Goal: Check status: Check status

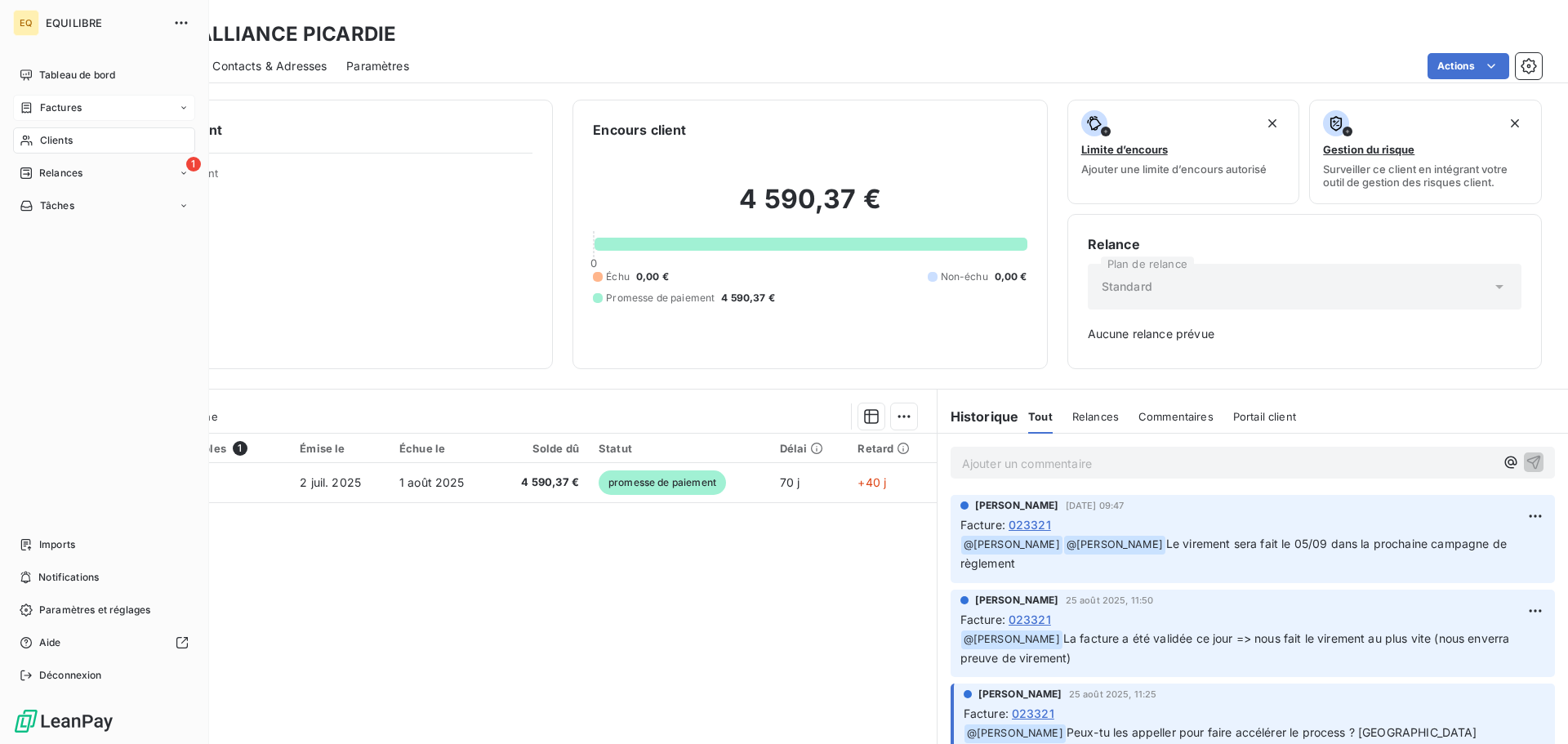
click at [57, 107] on span "Factures" at bounding box center [60, 108] width 41 height 15
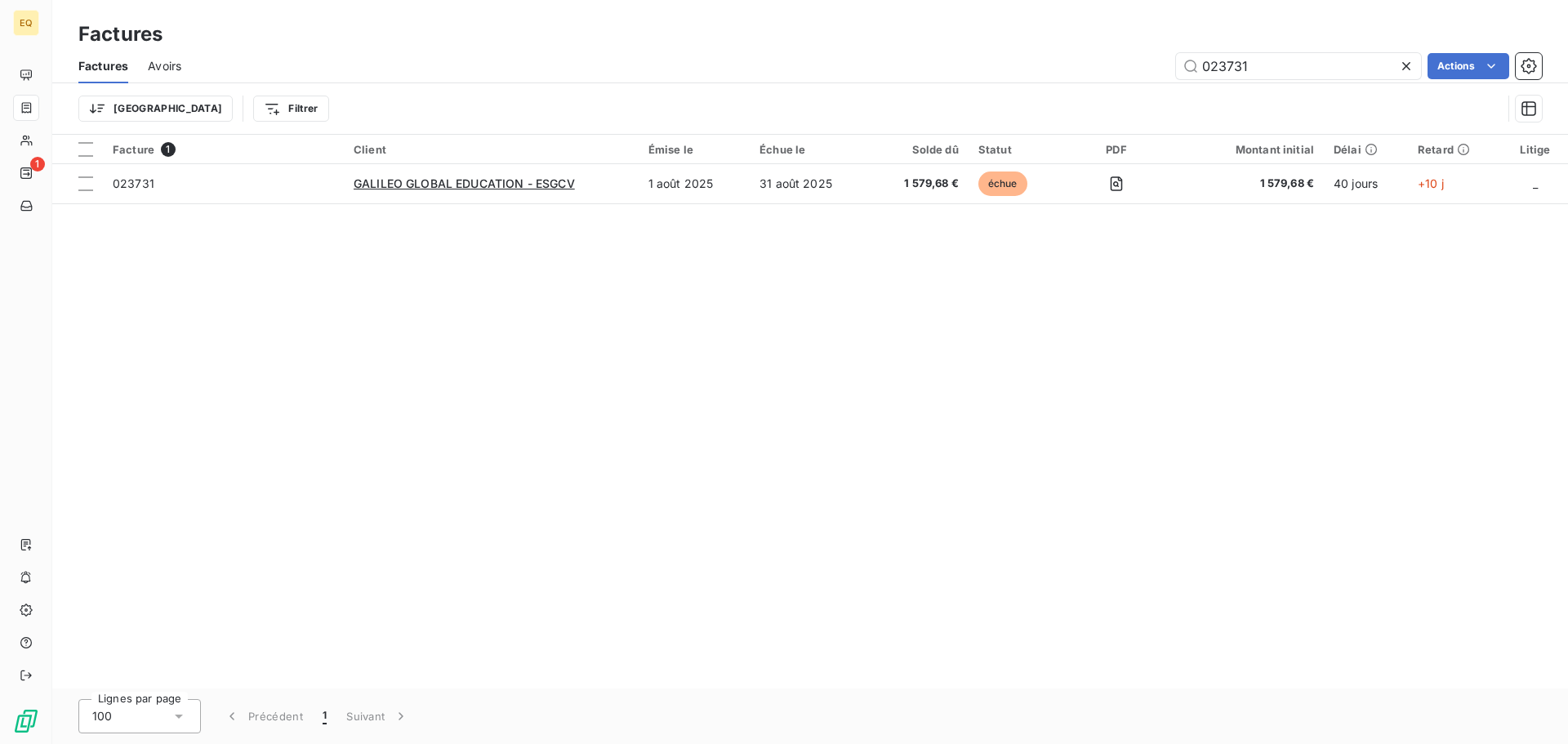
drag, startPoint x: 1277, startPoint y: 63, endPoint x: 1133, endPoint y: 58, distance: 144.1
click at [1133, 58] on div "023731 Actions" at bounding box center [871, 66] width 1341 height 26
type input "023841"
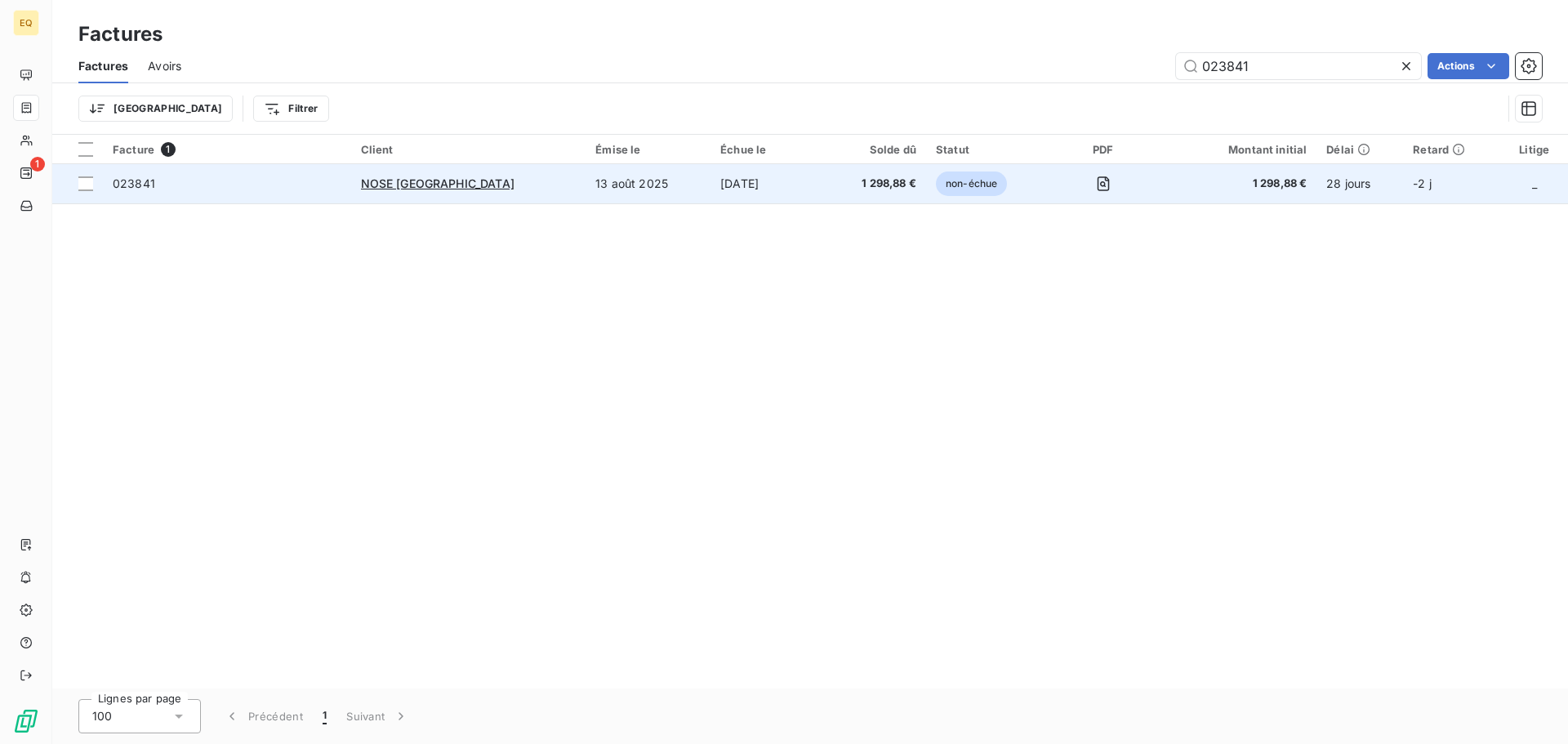
click at [586, 189] on td "13 août 2025" at bounding box center [648, 184] width 125 height 40
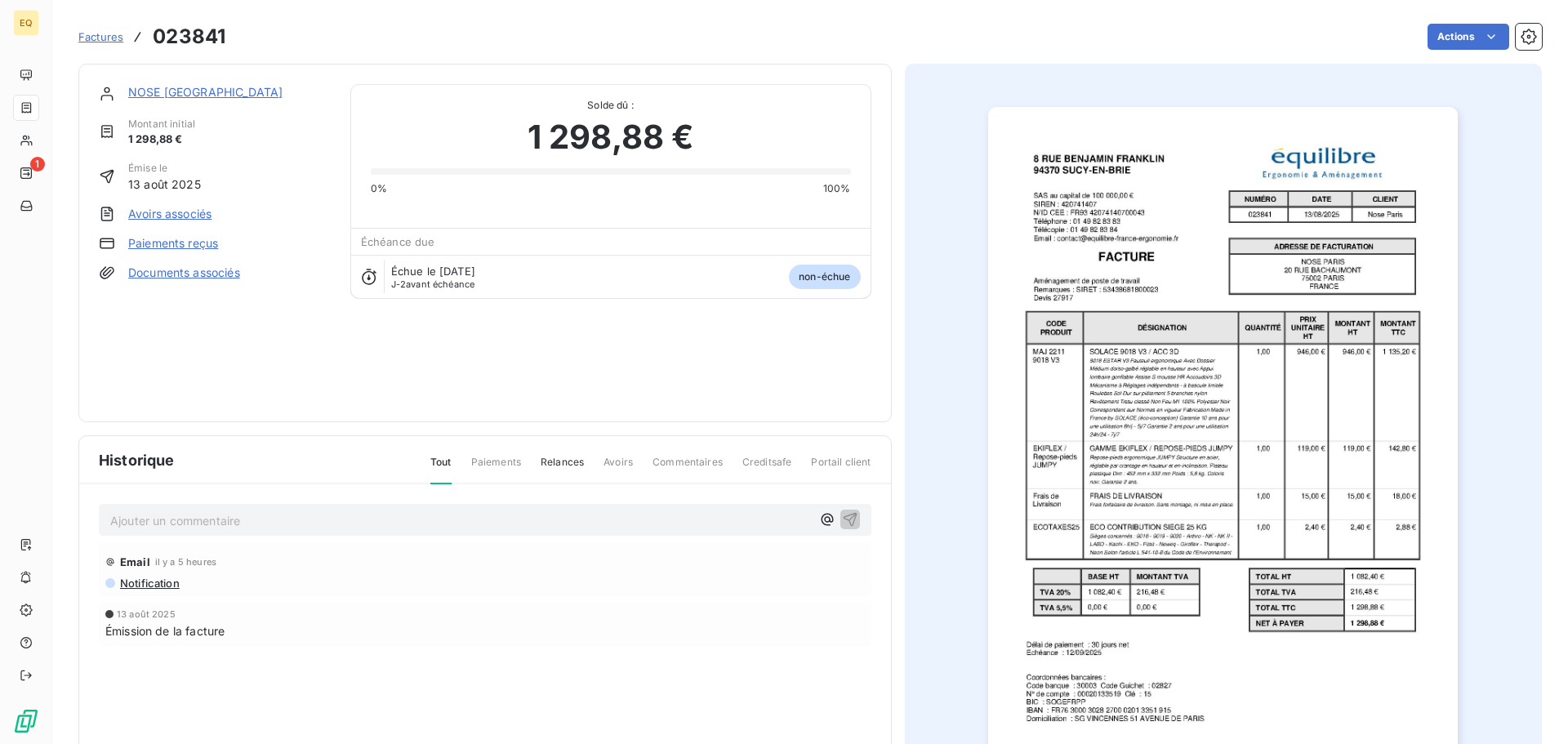
click at [202, 272] on link "Documents associés" at bounding box center [184, 273] width 112 height 16
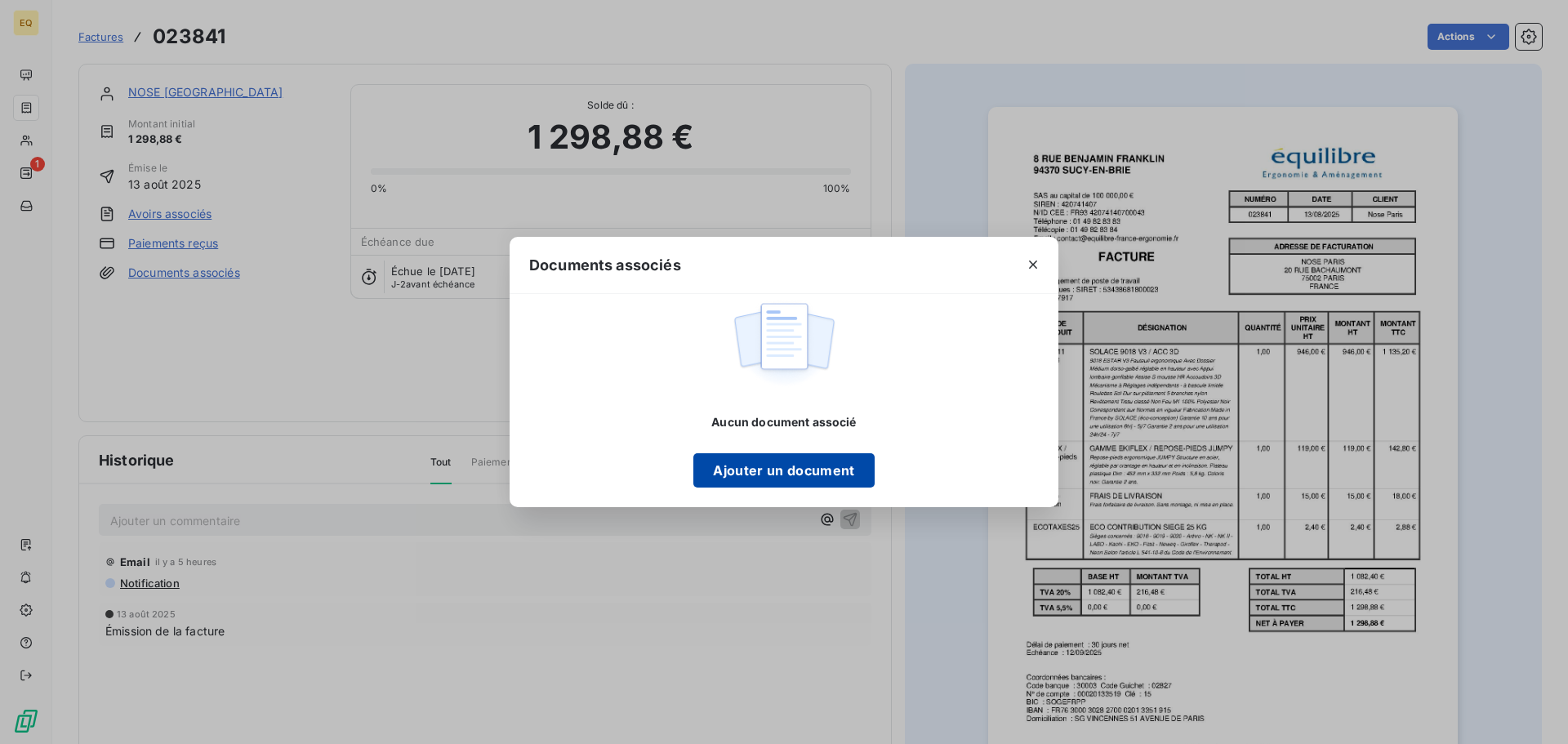
click at [723, 471] on button "Ajouter un document" at bounding box center [783, 471] width 180 height 34
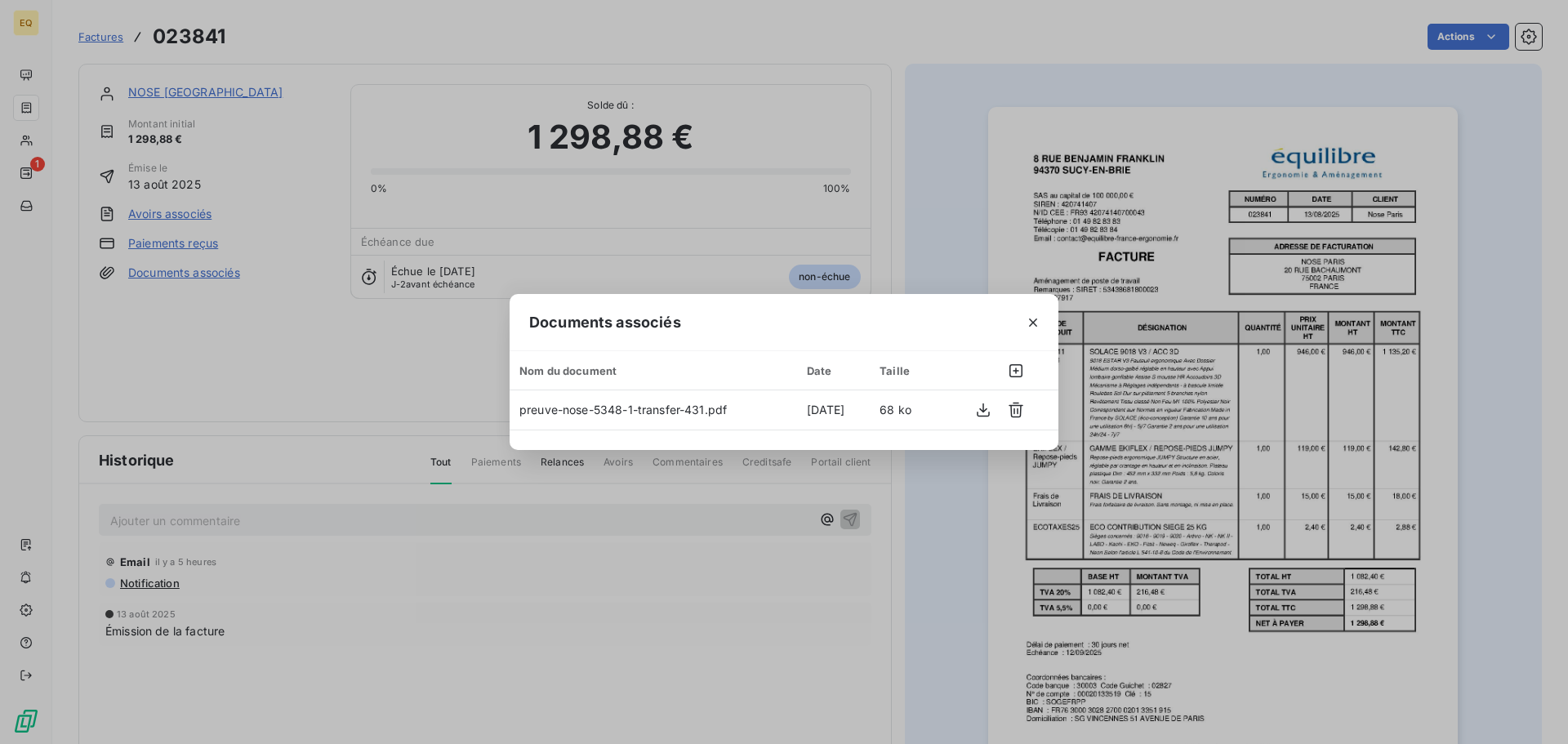
drag, startPoint x: 1041, startPoint y: 319, endPoint x: 923, endPoint y: 359, distance: 124.6
click at [1039, 319] on button "button" at bounding box center [1033, 322] width 26 height 26
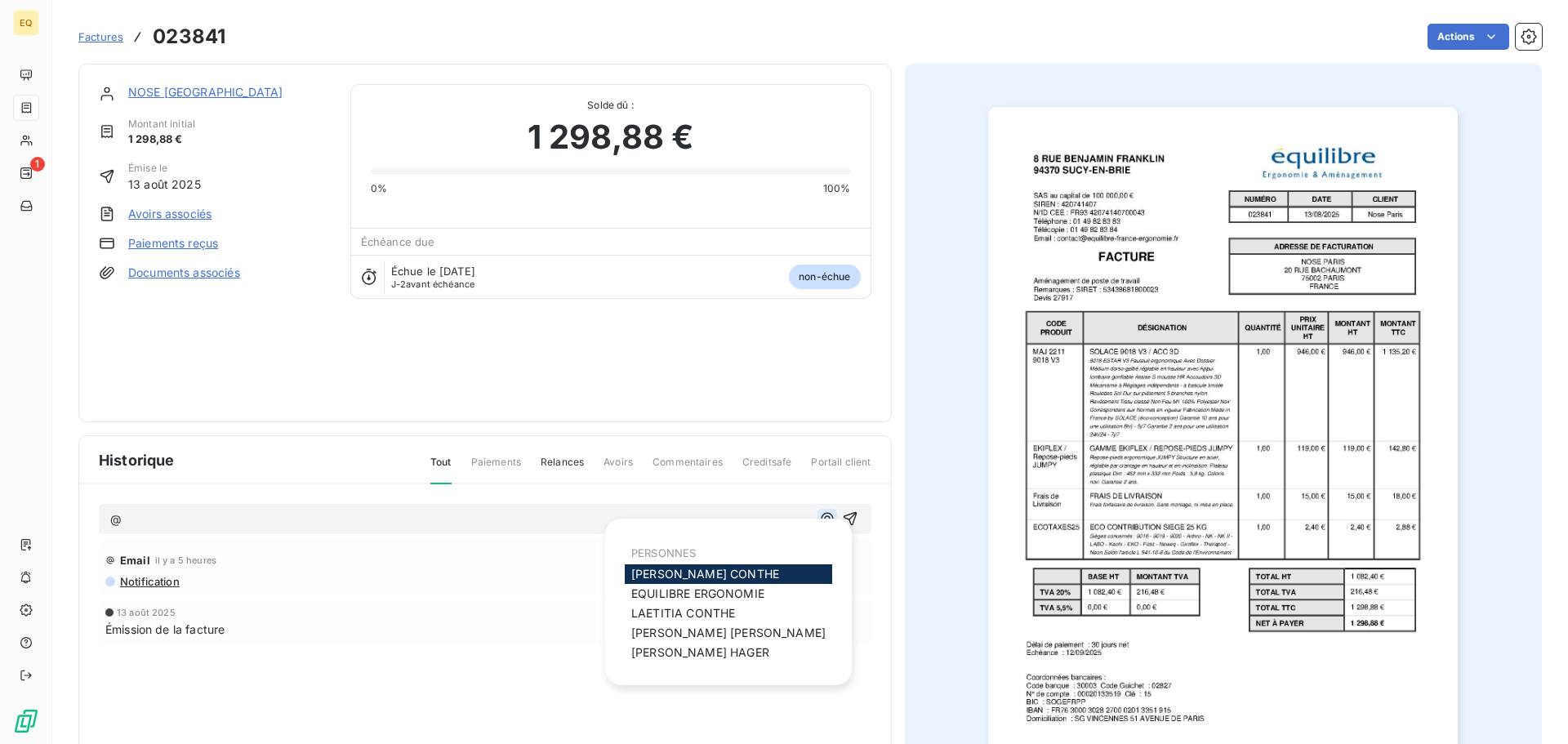
click at [820, 515] on icon "button" at bounding box center [827, 518] width 16 height 16
click at [675, 569] on span "[PERSON_NAME]" at bounding box center [705, 573] width 148 height 14
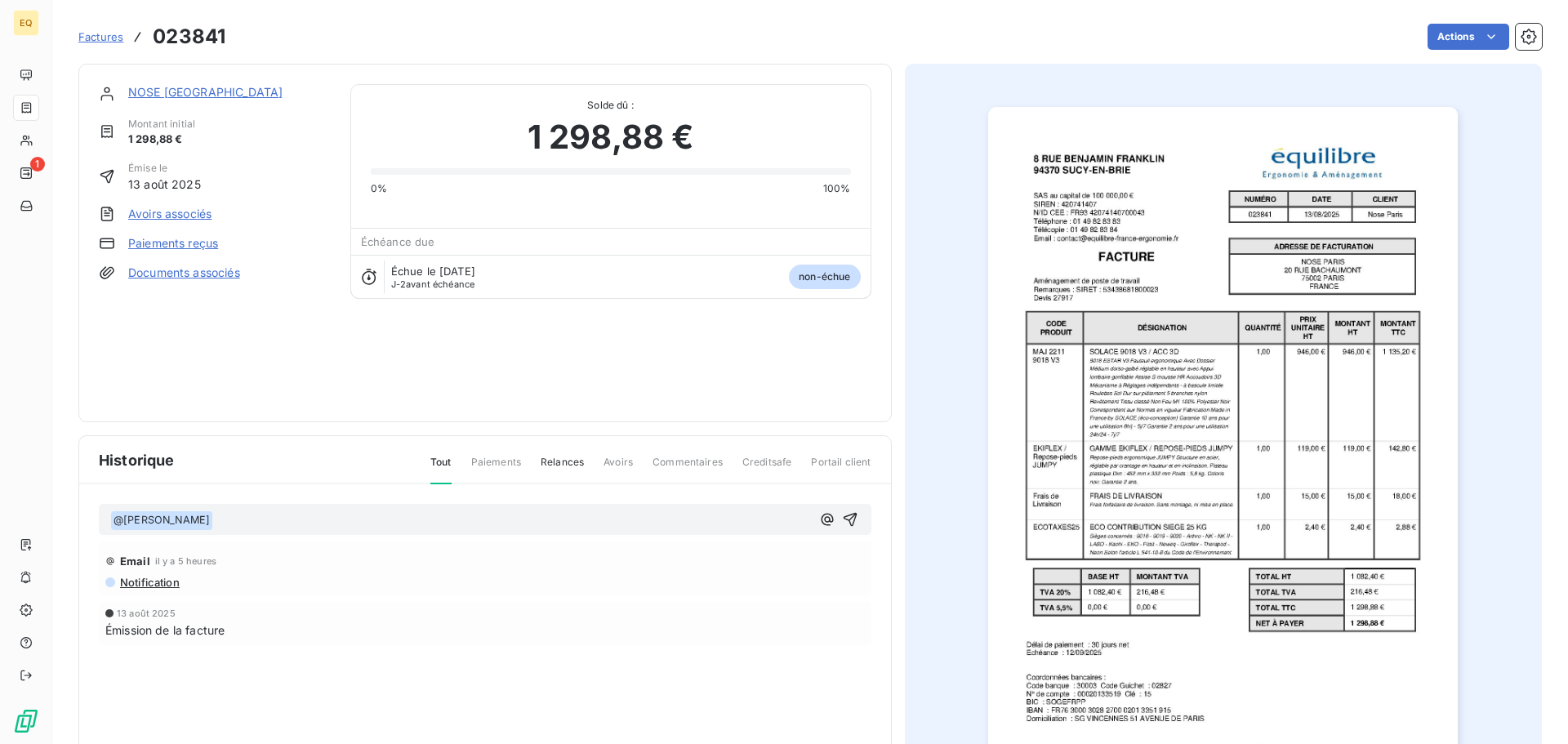
click at [390, 521] on p "﻿ @ [PERSON_NAME] ﻿ ﻿" at bounding box center [460, 520] width 701 height 20
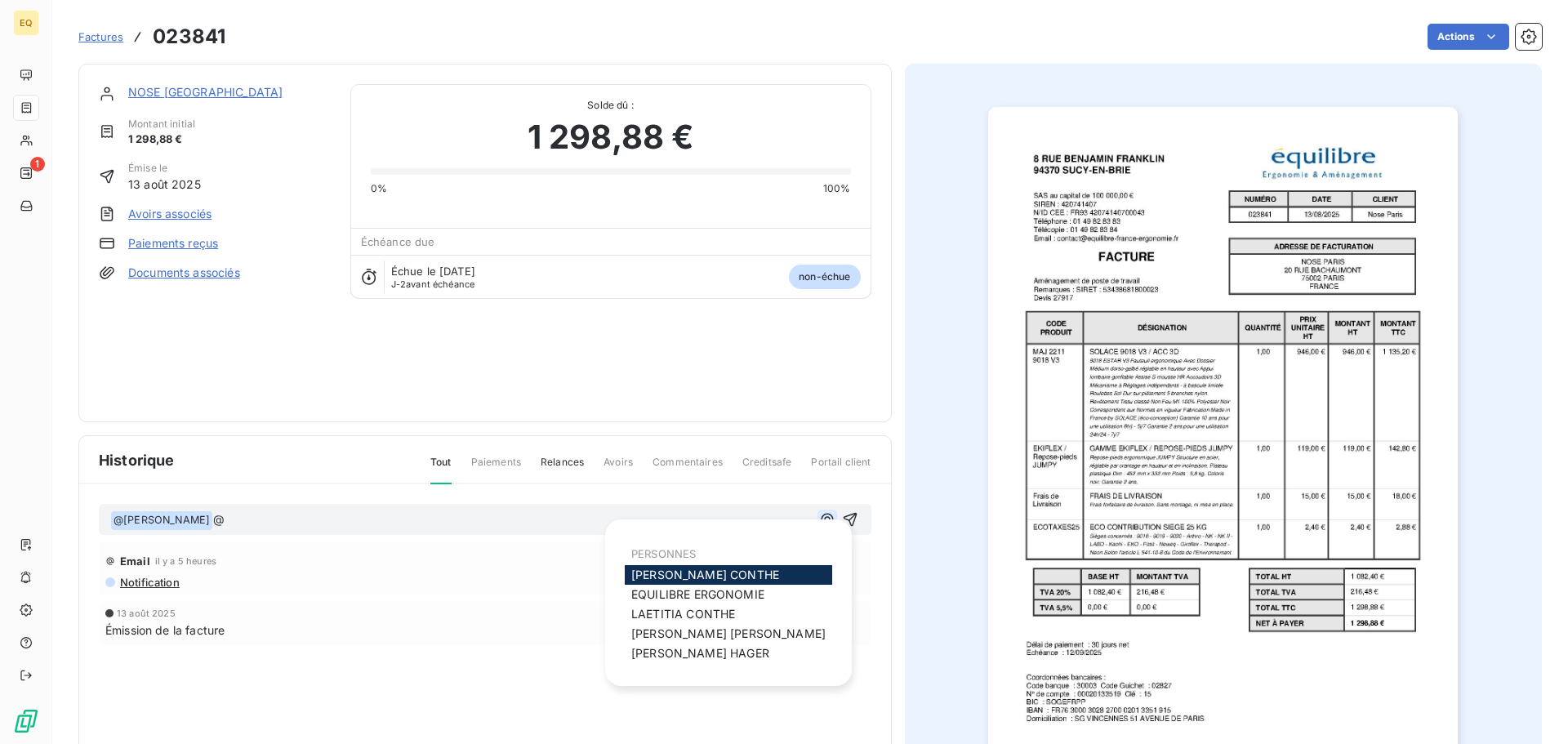
click at [820, 517] on icon "button" at bounding box center [826, 519] width 12 height 12
click at [655, 652] on span "[PERSON_NAME]" at bounding box center [701, 653] width 138 height 14
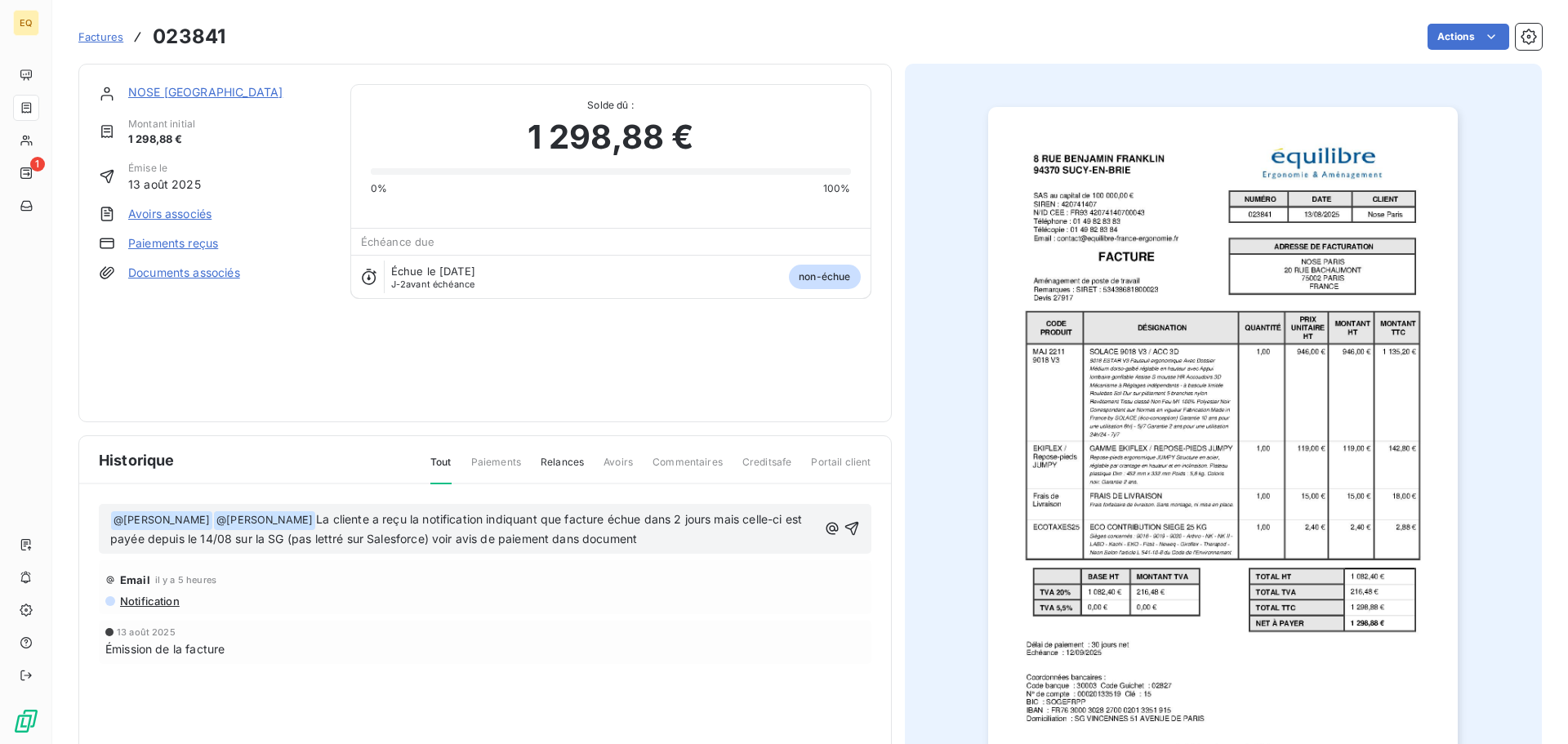
click at [439, 537] on span "La cliente a reçu la notification indiquant que facture échue dans 2 jours mais…" at bounding box center [457, 529] width 695 height 34
drag, startPoint x: 432, startPoint y: 541, endPoint x: 463, endPoint y: 533, distance: 32.0
click at [433, 540] on span "La cliente a reçu la notification indiquant que facture échue dans 2 jours mais…" at bounding box center [457, 529] width 695 height 34
click at [847, 526] on icon "button" at bounding box center [851, 528] width 16 height 16
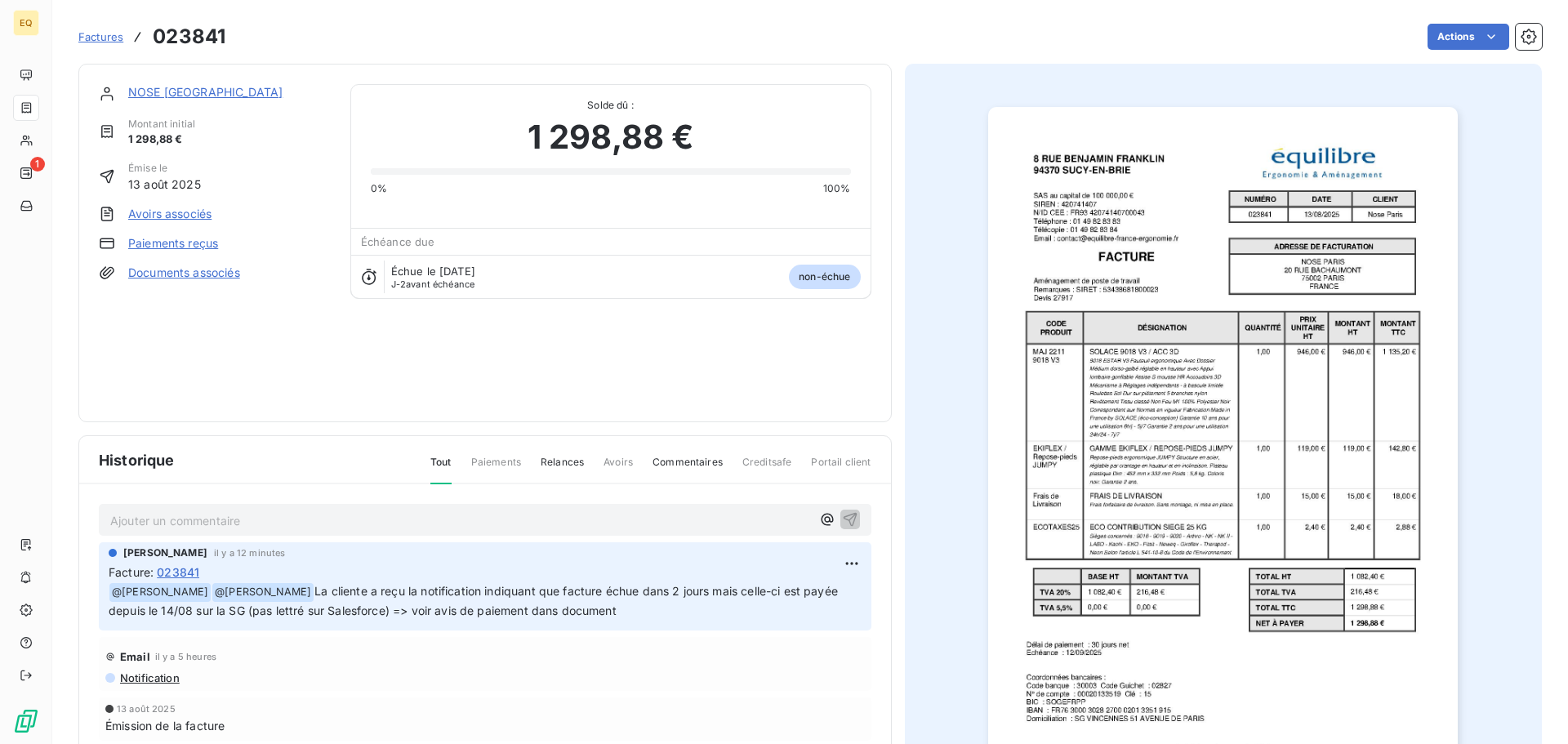
click at [102, 35] on span "Factures" at bounding box center [101, 37] width 45 height 13
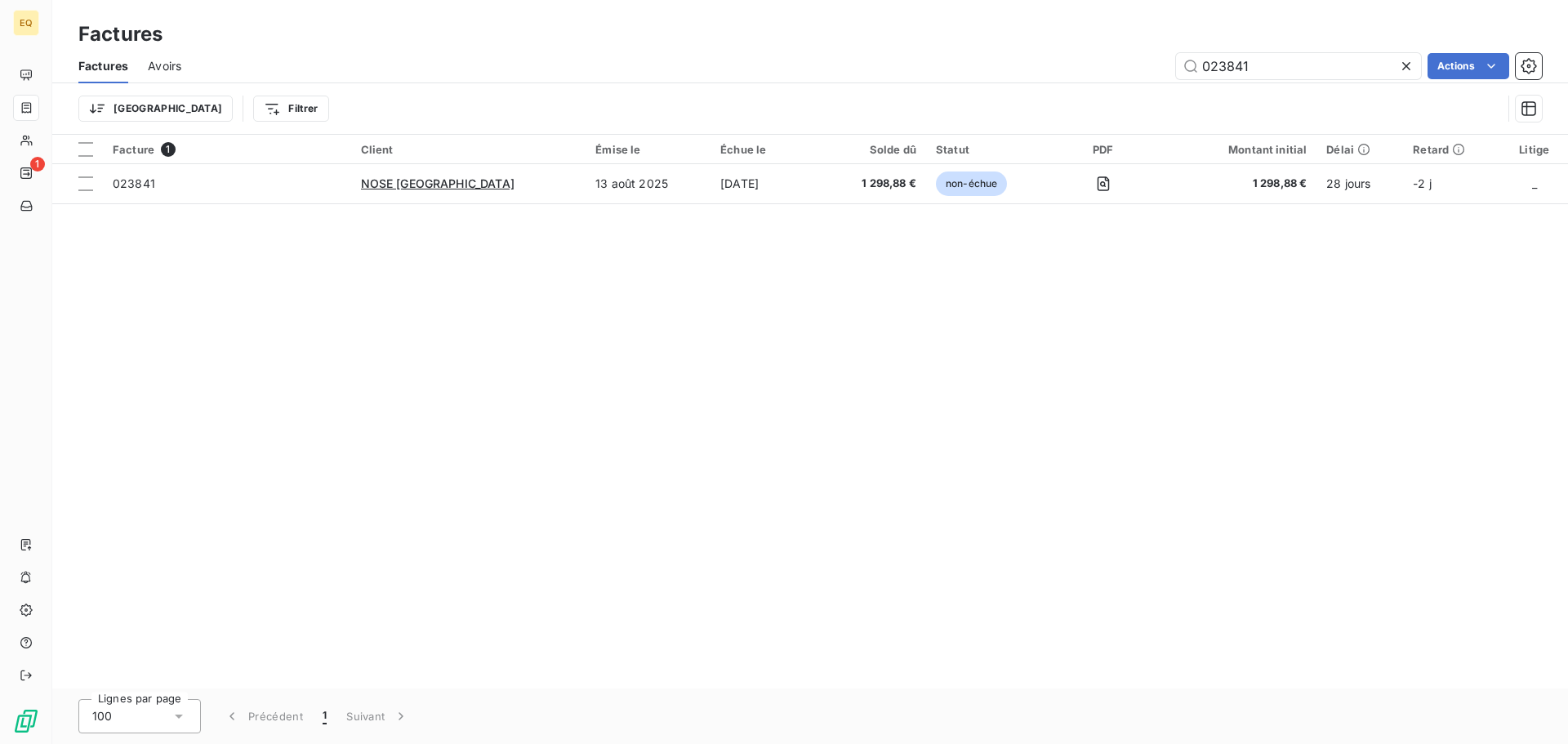
drag, startPoint x: 1244, startPoint y: 70, endPoint x: 1103, endPoint y: 70, distance: 141.0
click at [1108, 70] on div "023841 Actions" at bounding box center [871, 66] width 1341 height 26
type input "023711"
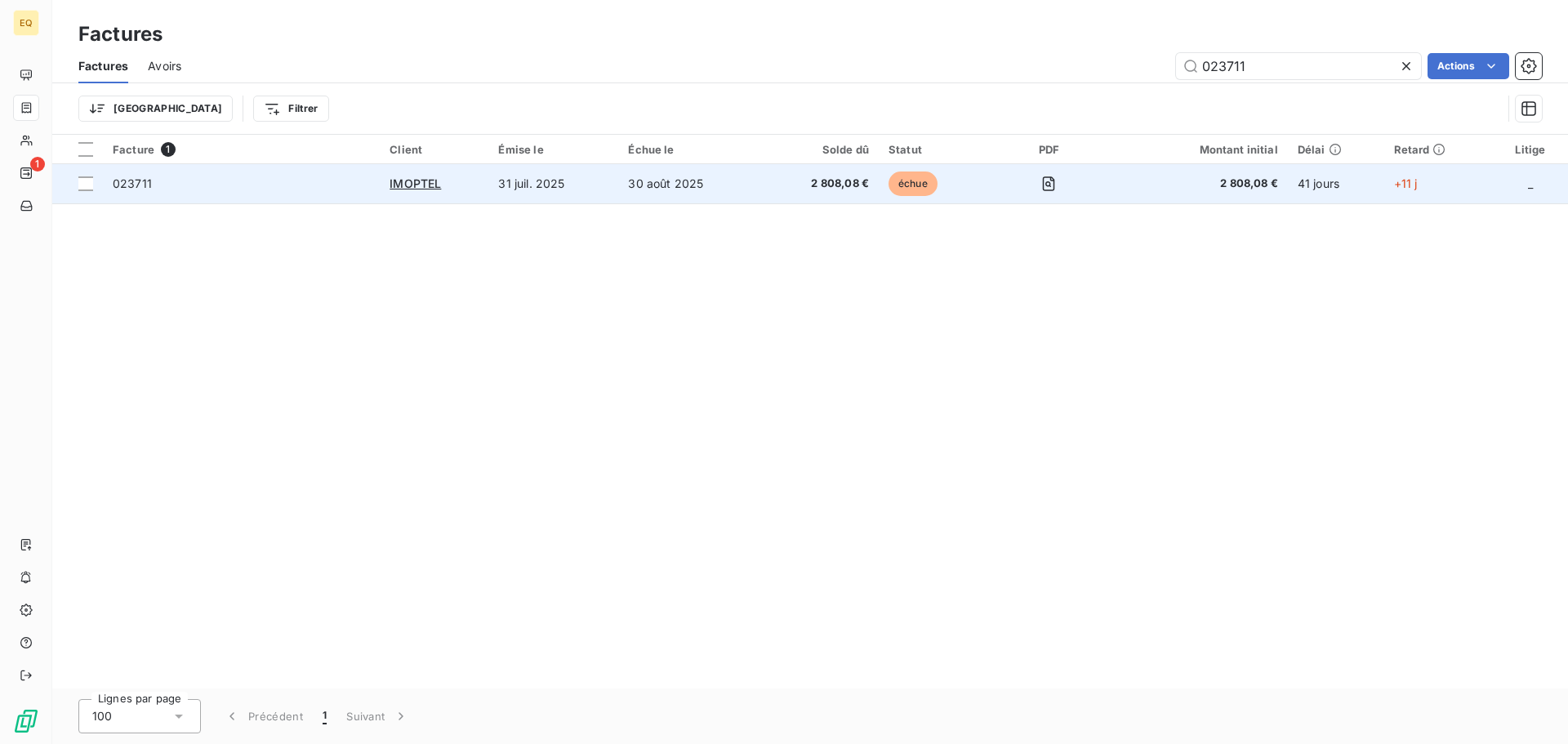
click at [573, 178] on td "31 juil. 2025" at bounding box center [553, 184] width 130 height 40
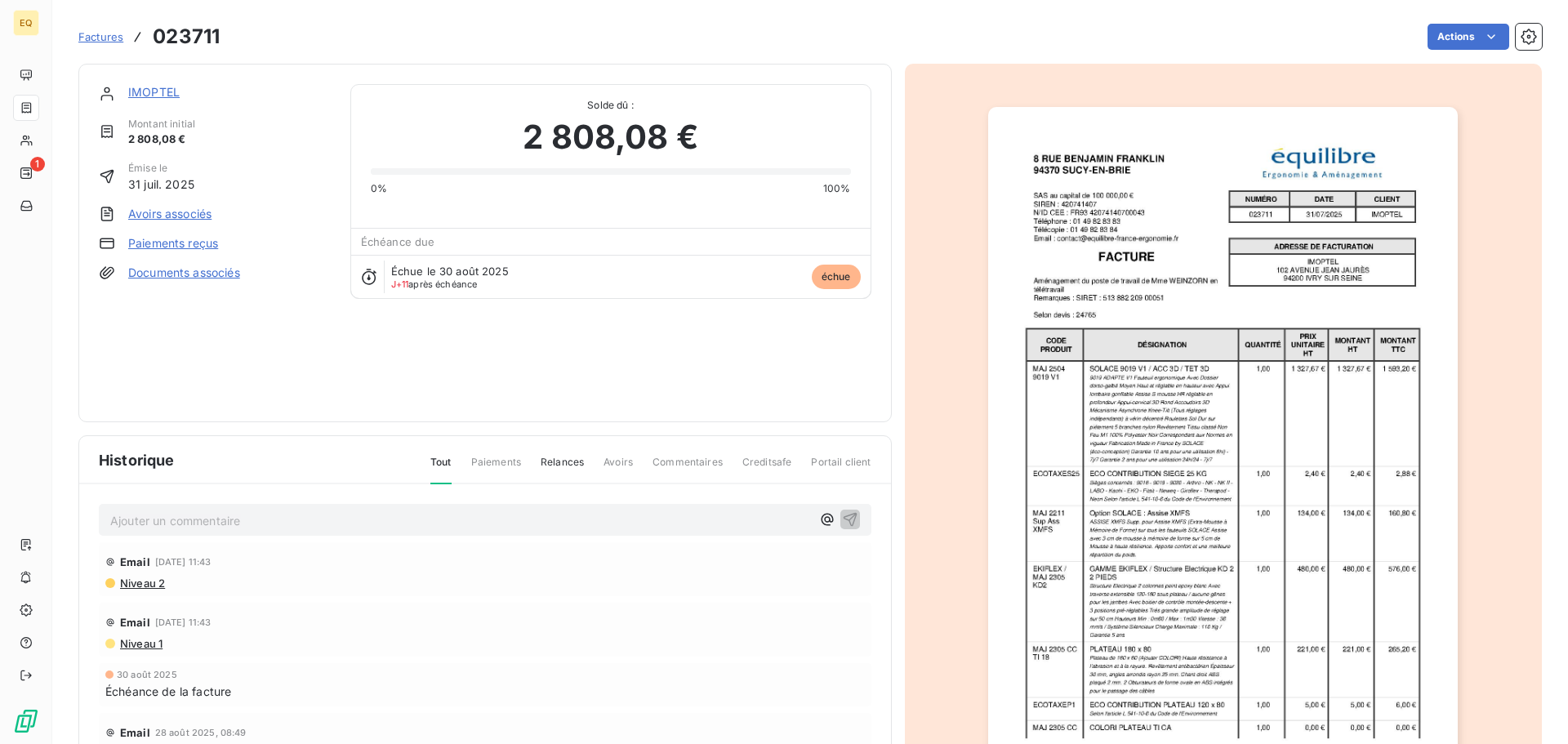
click at [193, 274] on link "Documents associés" at bounding box center [184, 273] width 112 height 16
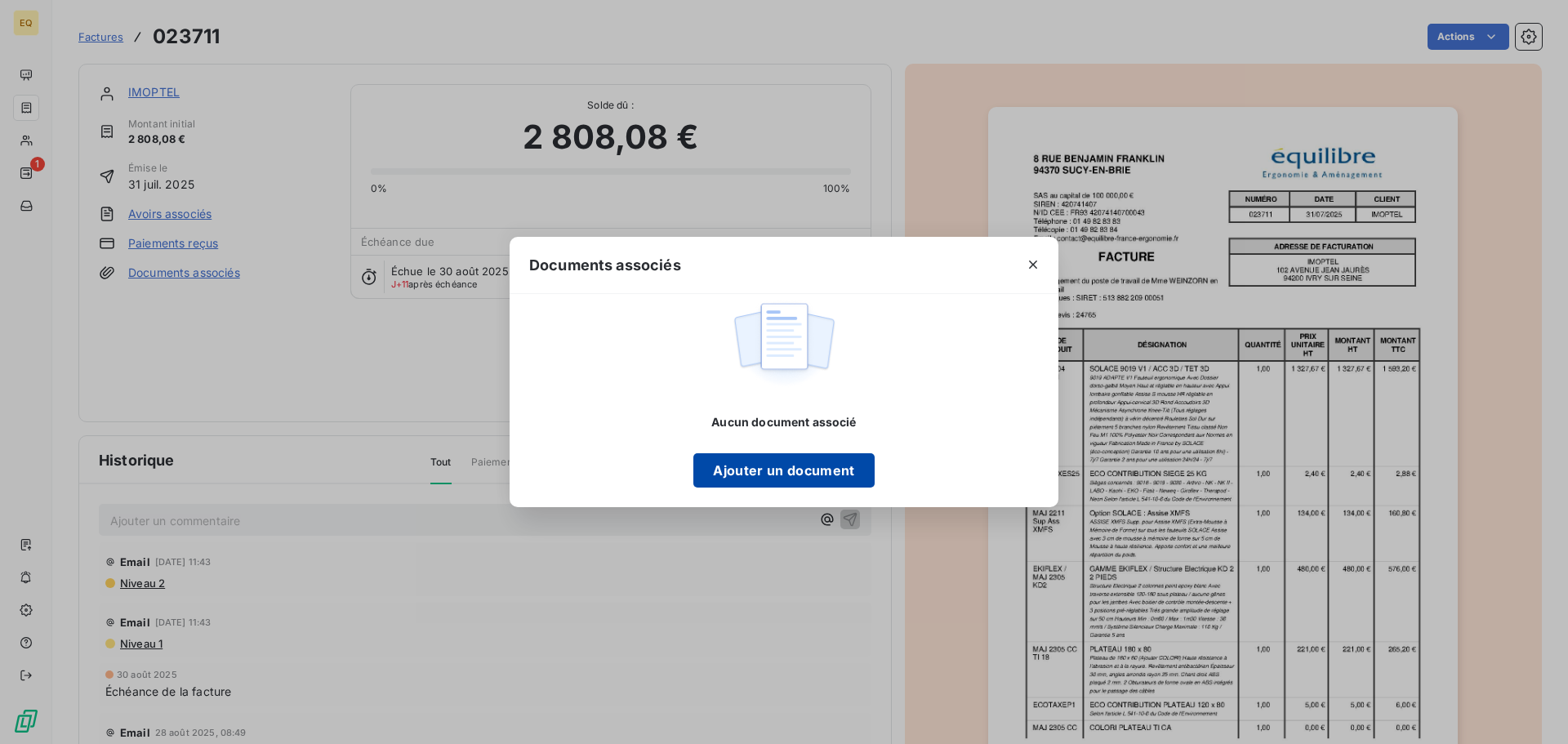
click at [735, 473] on button "Ajouter un document" at bounding box center [783, 471] width 180 height 34
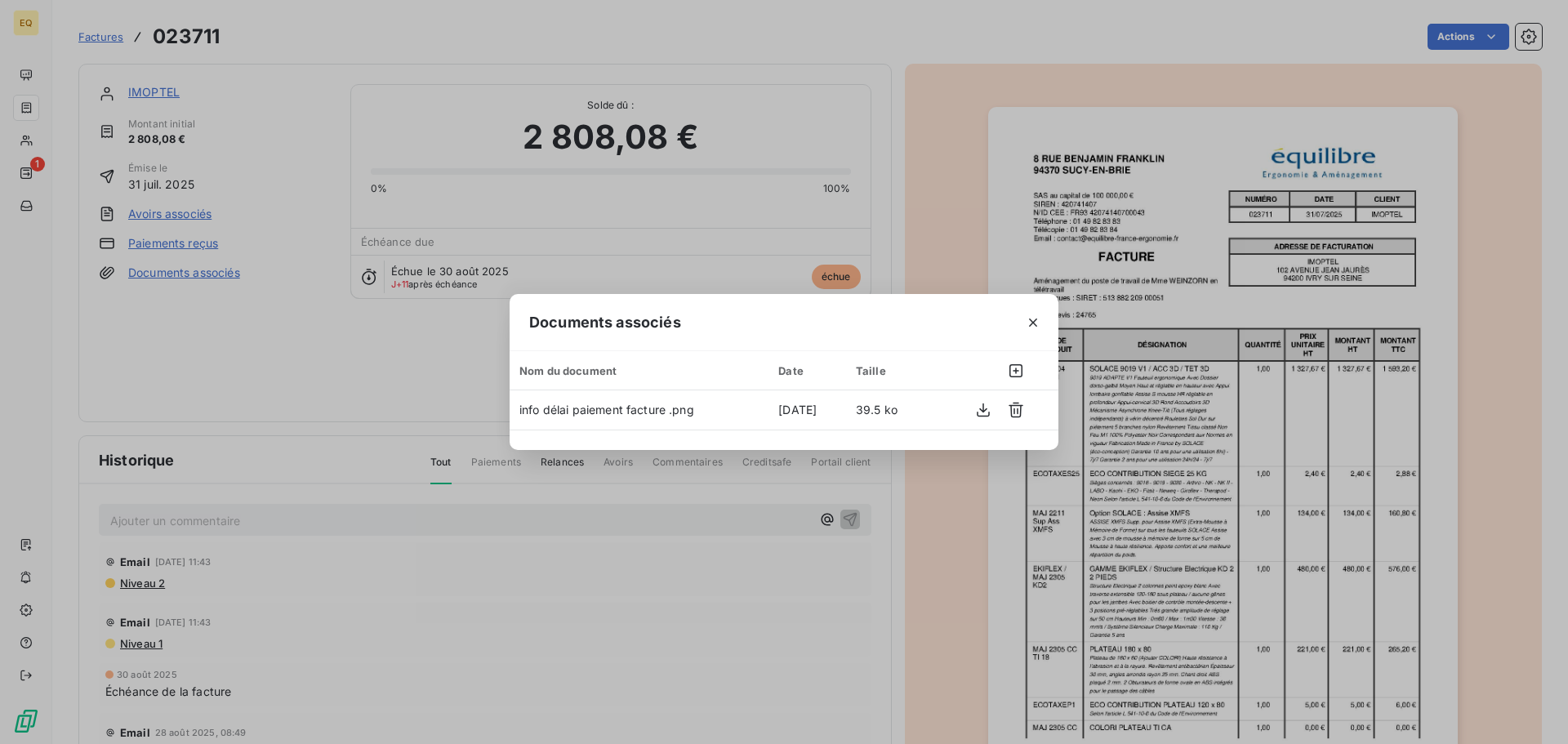
click at [1038, 319] on icon "button" at bounding box center [1032, 322] width 16 height 16
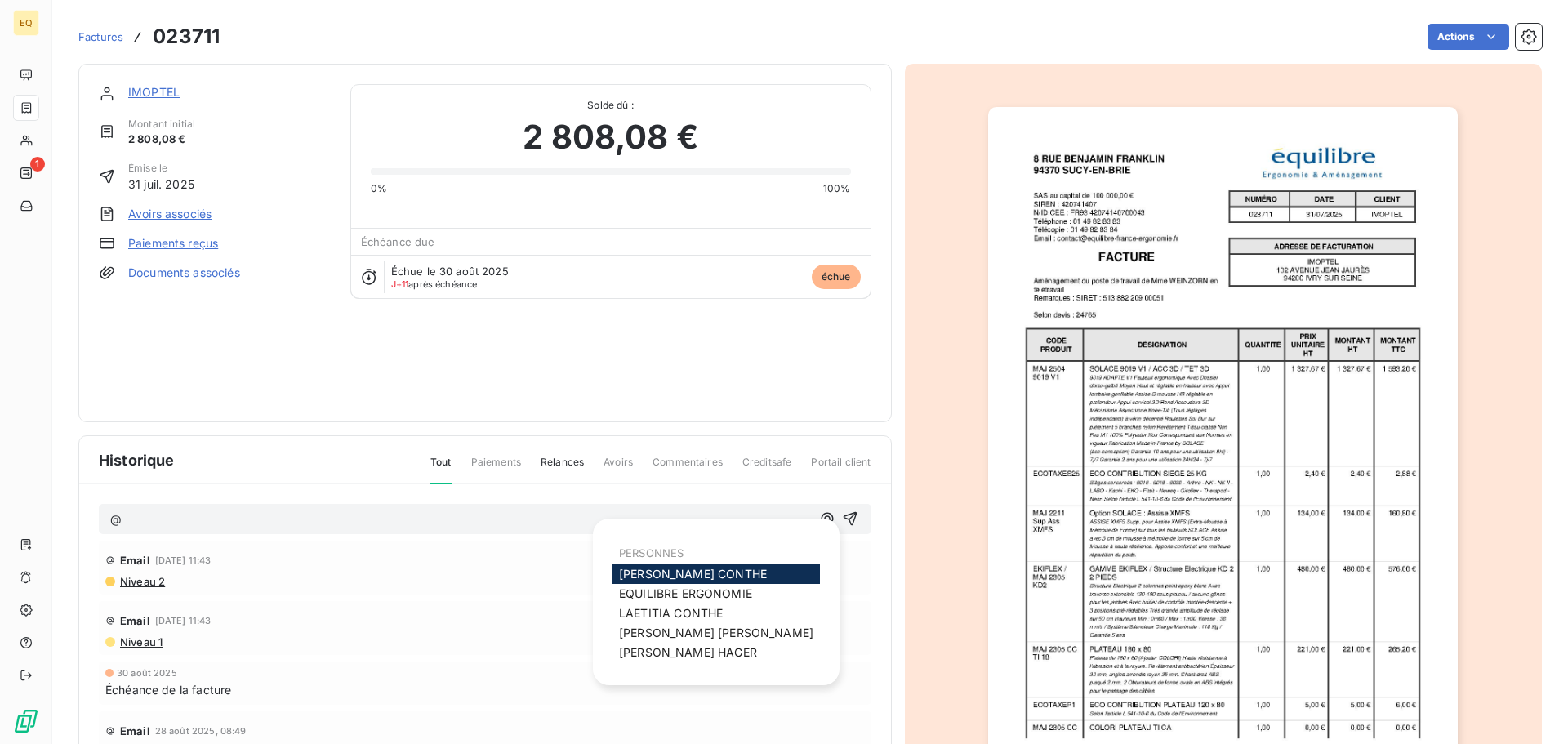
drag, startPoint x: 809, startPoint y: 520, endPoint x: 706, endPoint y: 532, distance: 103.7
click at [819, 520] on icon "button" at bounding box center [827, 518] width 16 height 16
click at [651, 570] on span "[PERSON_NAME]" at bounding box center [693, 573] width 148 height 14
drag, startPoint x: 807, startPoint y: 519, endPoint x: 761, endPoint y: 558, distance: 60.3
click at [819, 520] on icon "button" at bounding box center [827, 519] width 16 height 16
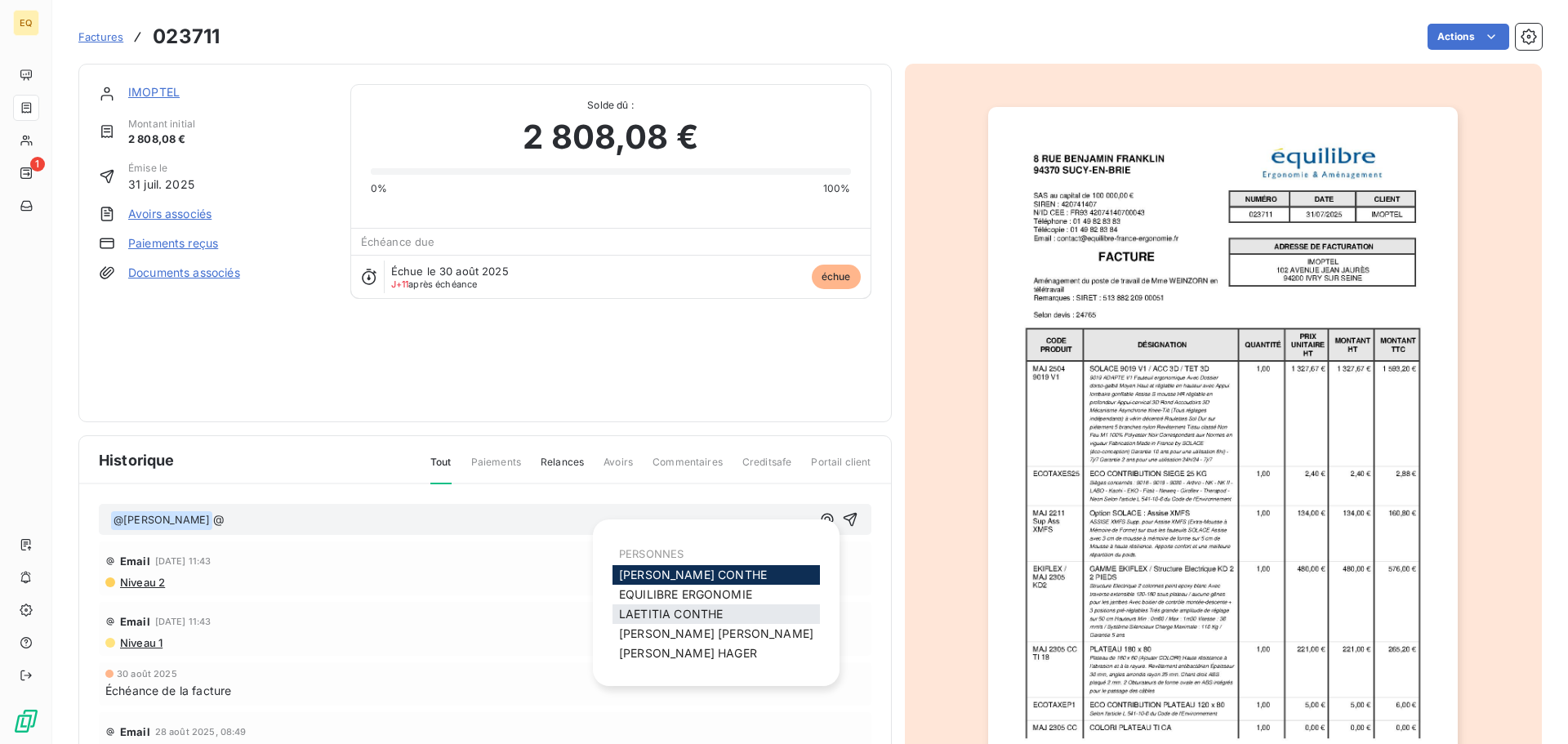
click at [688, 616] on span "[PERSON_NAME]" at bounding box center [671, 614] width 104 height 14
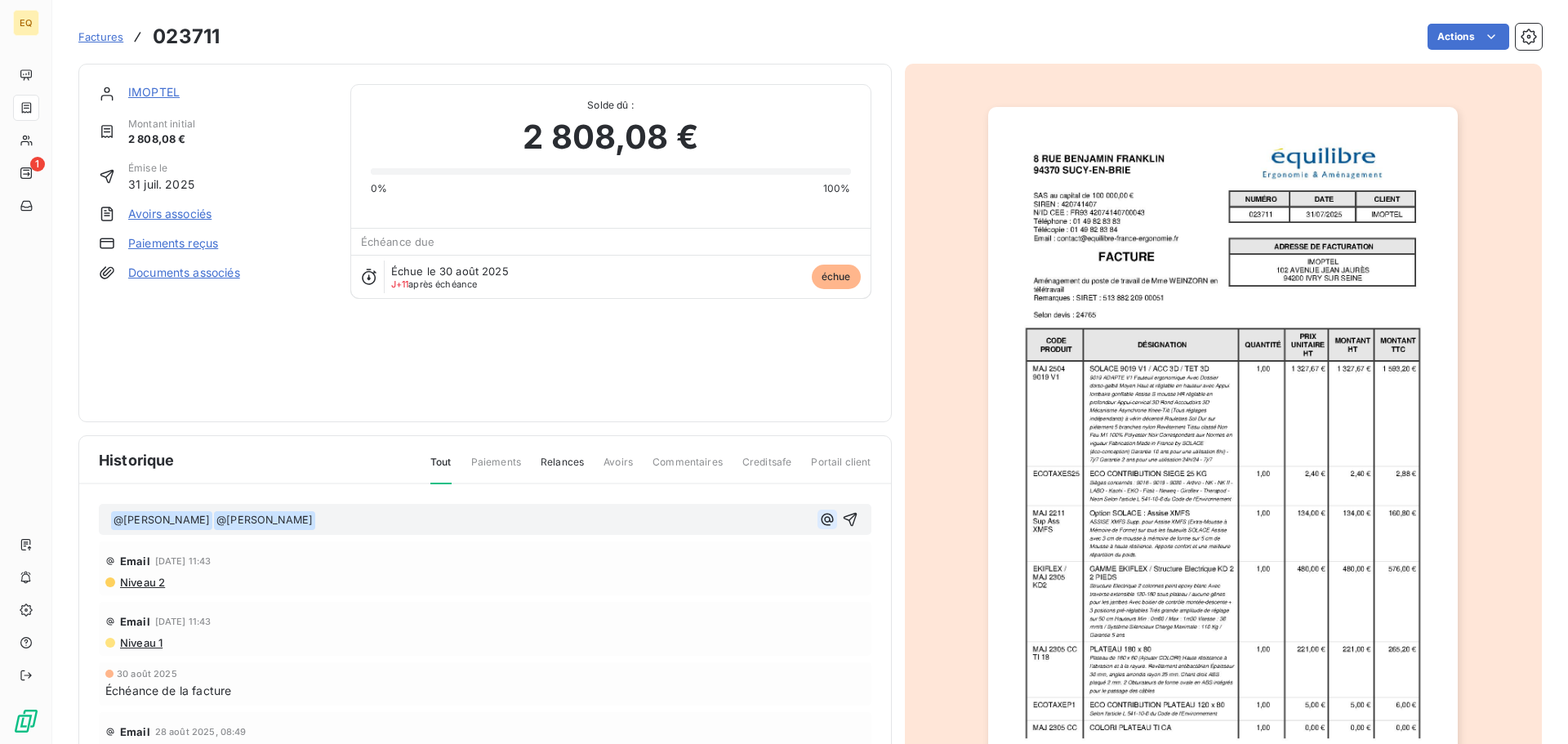
click at [819, 519] on icon "button" at bounding box center [827, 519] width 16 height 16
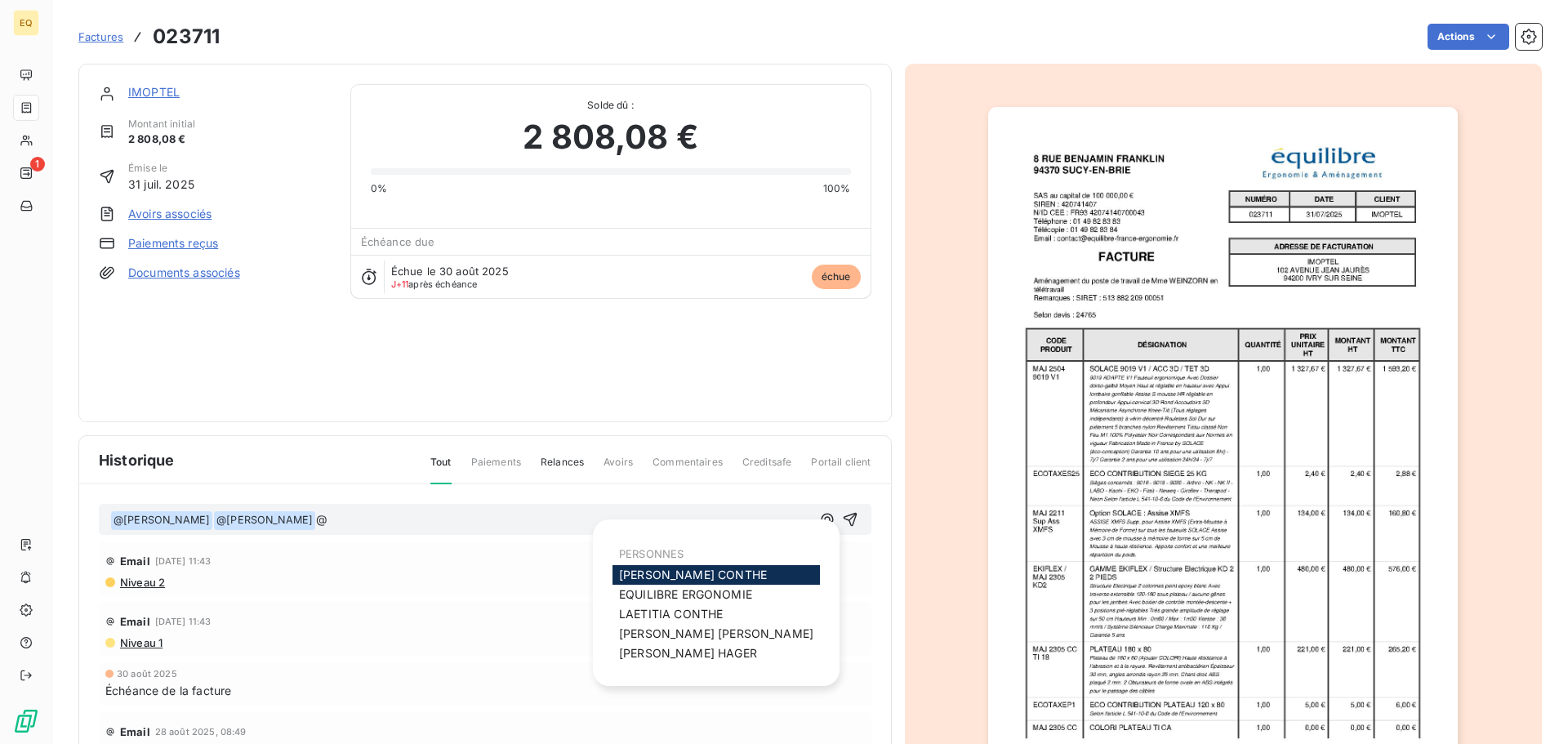
drag, startPoint x: 660, startPoint y: 652, endPoint x: 552, endPoint y: 641, distance: 108.6
click at [658, 652] on span "[PERSON_NAME]" at bounding box center [688, 653] width 138 height 14
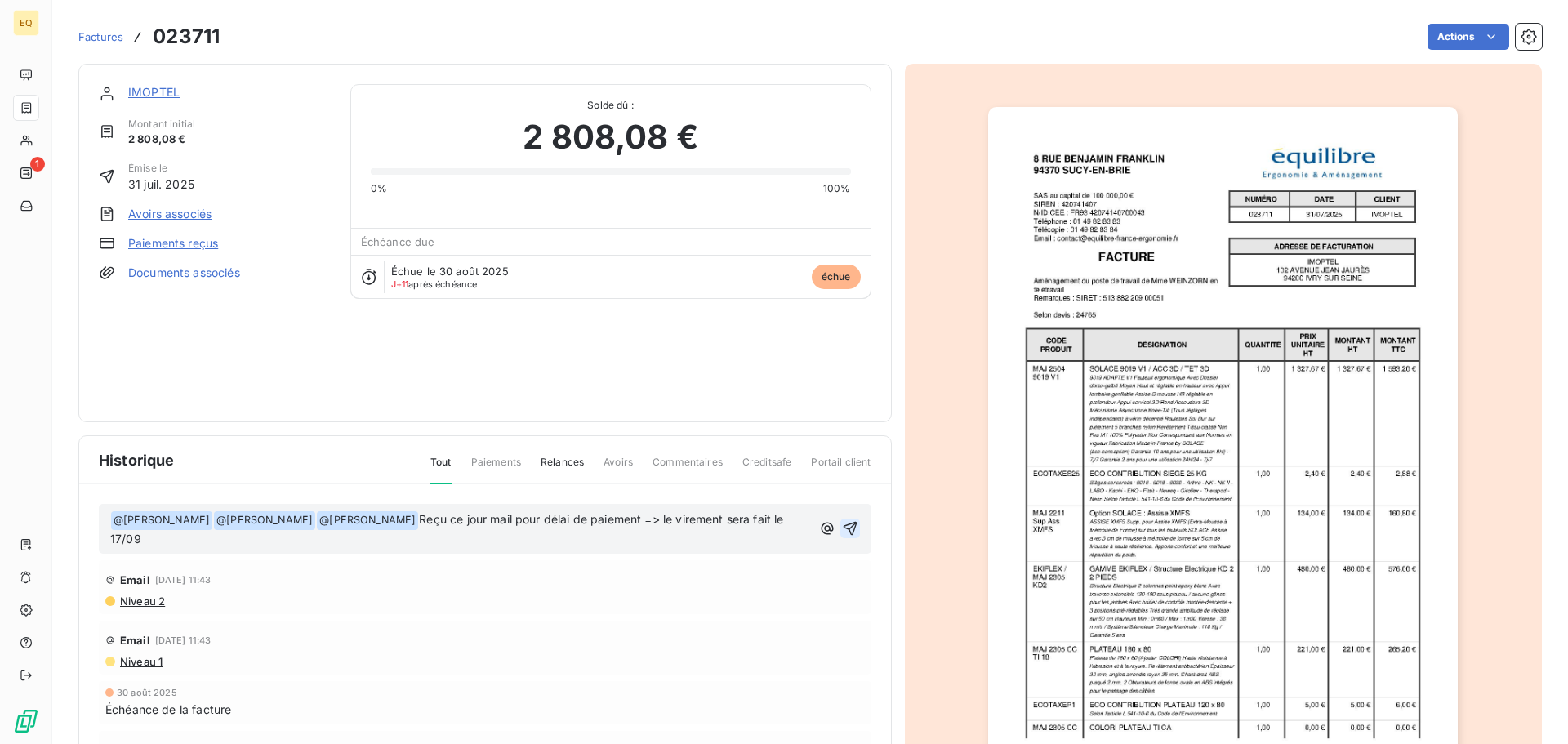
click at [842, 528] on icon "button" at bounding box center [850, 528] width 16 height 16
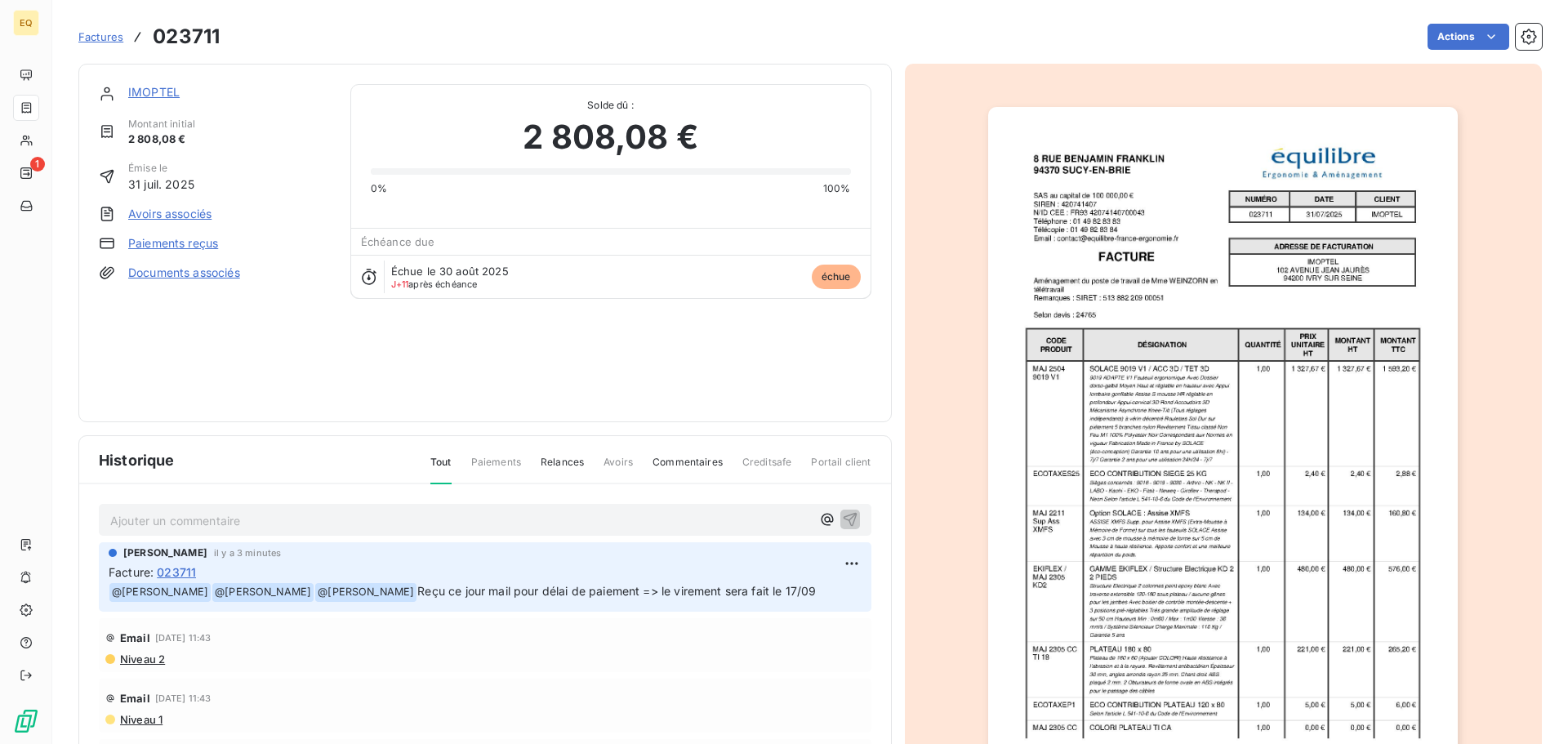
click at [155, 89] on link "IMOPTEL" at bounding box center [154, 91] width 52 height 14
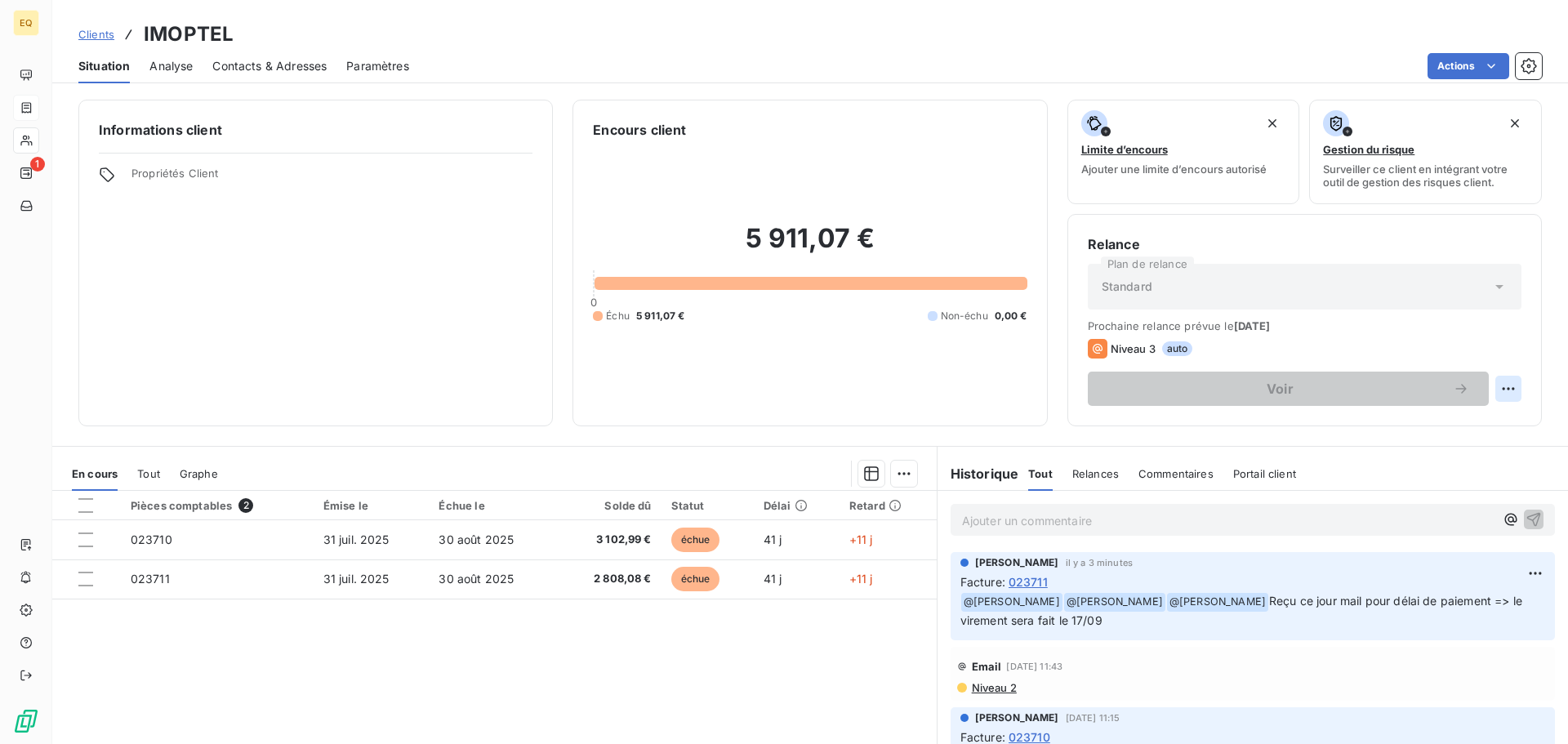
click at [1497, 389] on html "EQ 1 Clients IMOPTEL Situation Analyse Contacts & Adresses Paramètres Actions I…" at bounding box center [784, 372] width 1568 height 744
click at [1393, 422] on div "Replanifier cette action" at bounding box center [1428, 425] width 146 height 26
select select "8"
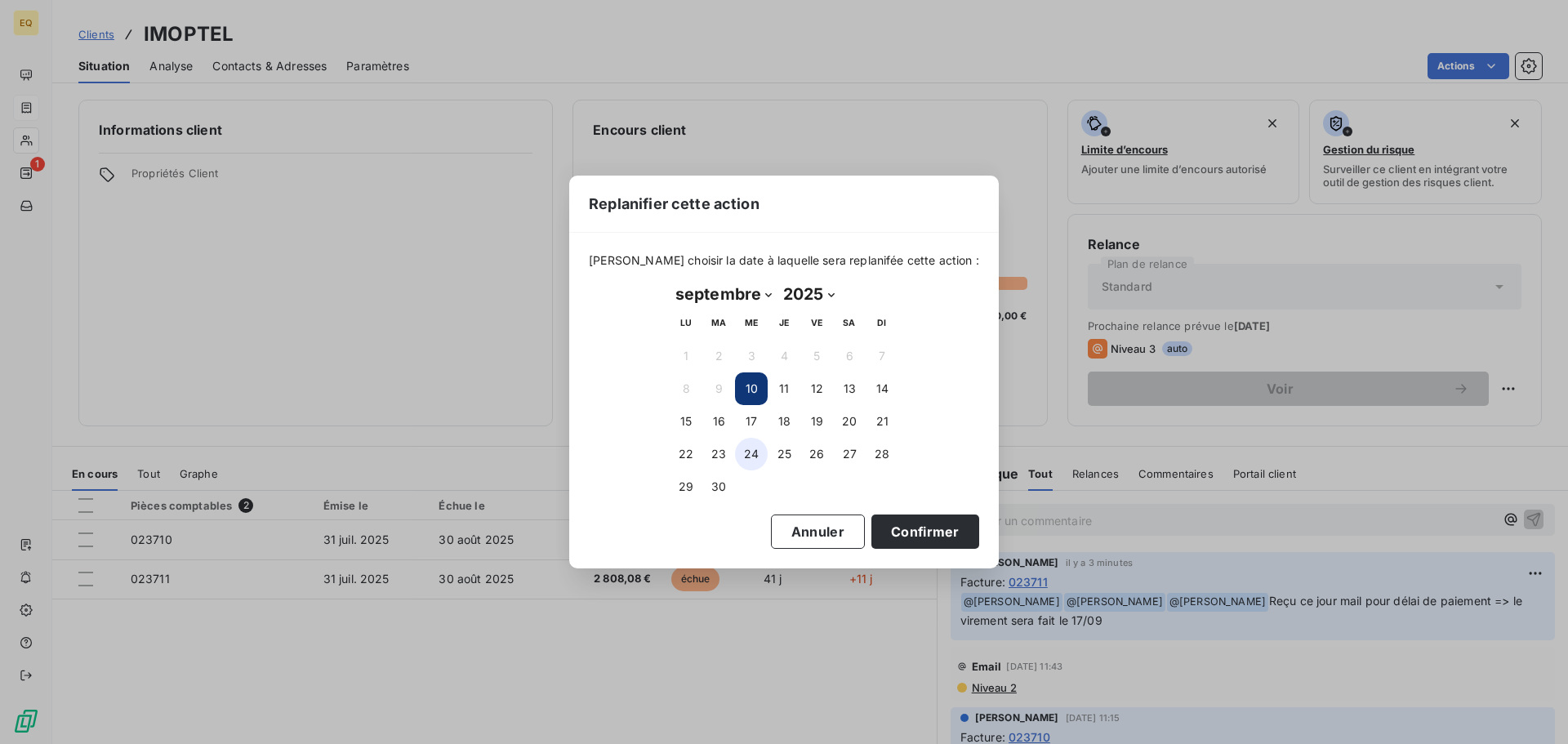
click at [748, 449] on button "24" at bounding box center [751, 454] width 33 height 33
click at [886, 527] on button "Confirmer" at bounding box center [925, 532] width 107 height 34
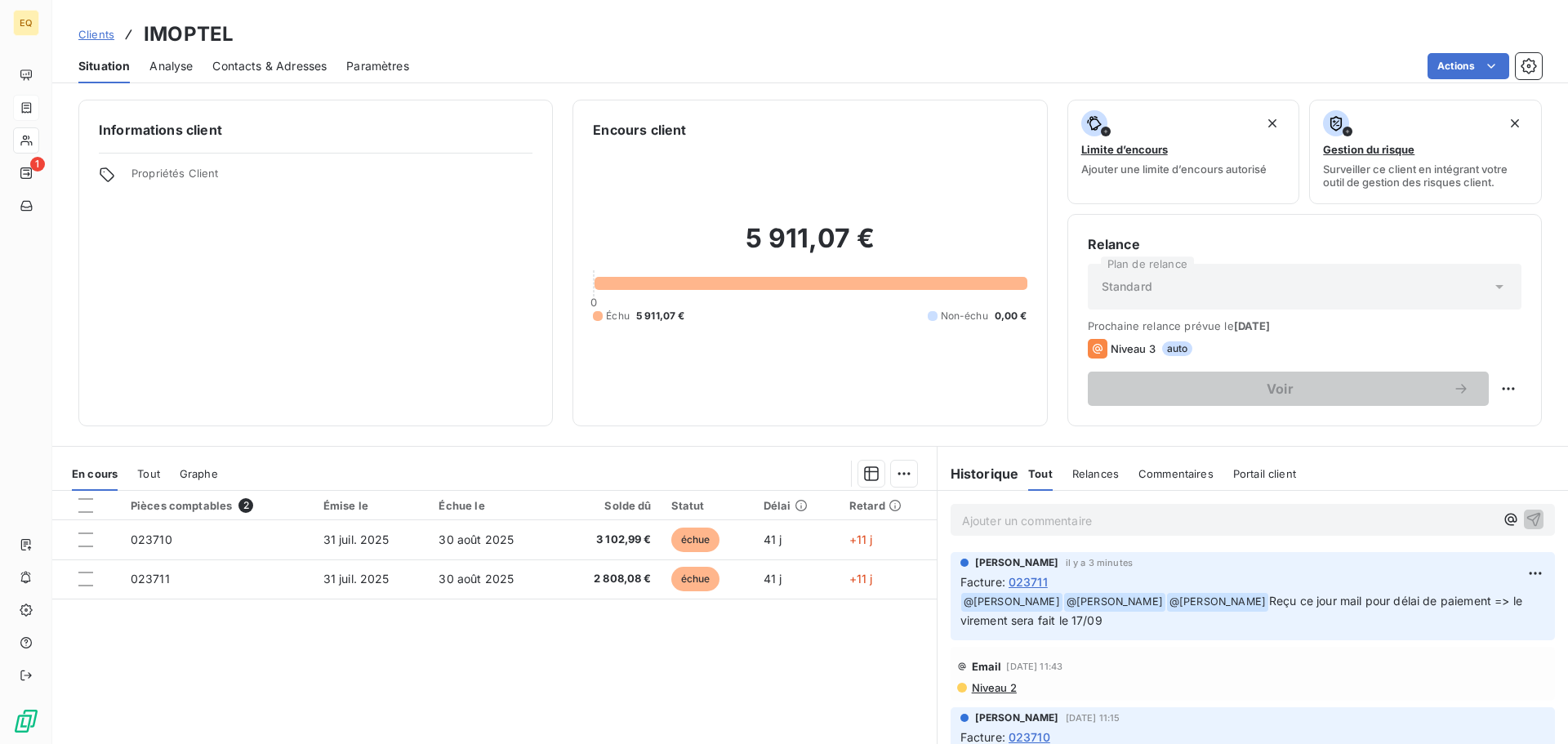
click at [95, 34] on span "Clients" at bounding box center [96, 34] width 36 height 13
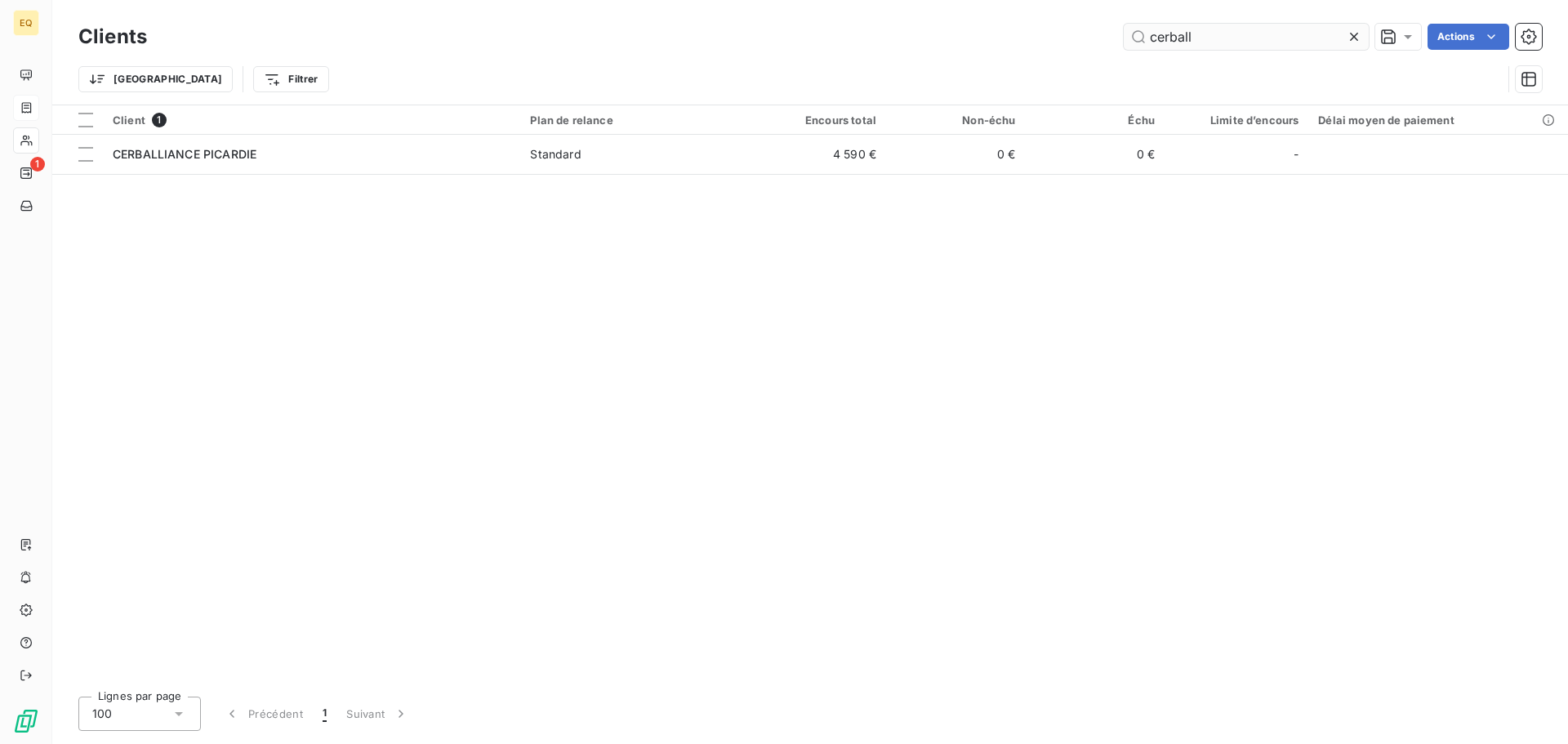
drag, startPoint x: 1209, startPoint y: 42, endPoint x: 1138, endPoint y: 36, distance: 71.3
click at [1138, 36] on input "cerball" at bounding box center [1246, 37] width 245 height 26
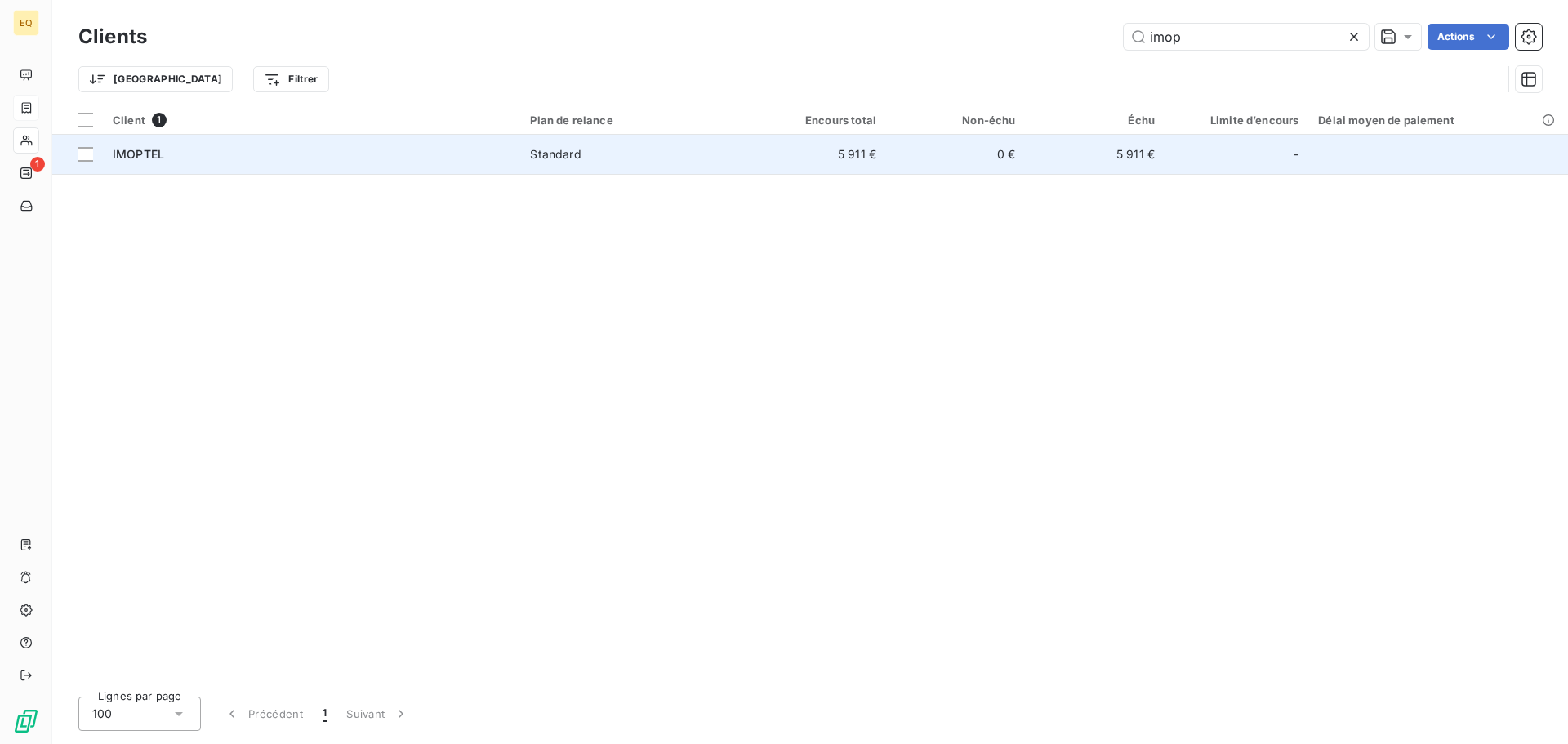
type input "imop"
click at [547, 156] on div "Standard" at bounding box center [555, 154] width 51 height 16
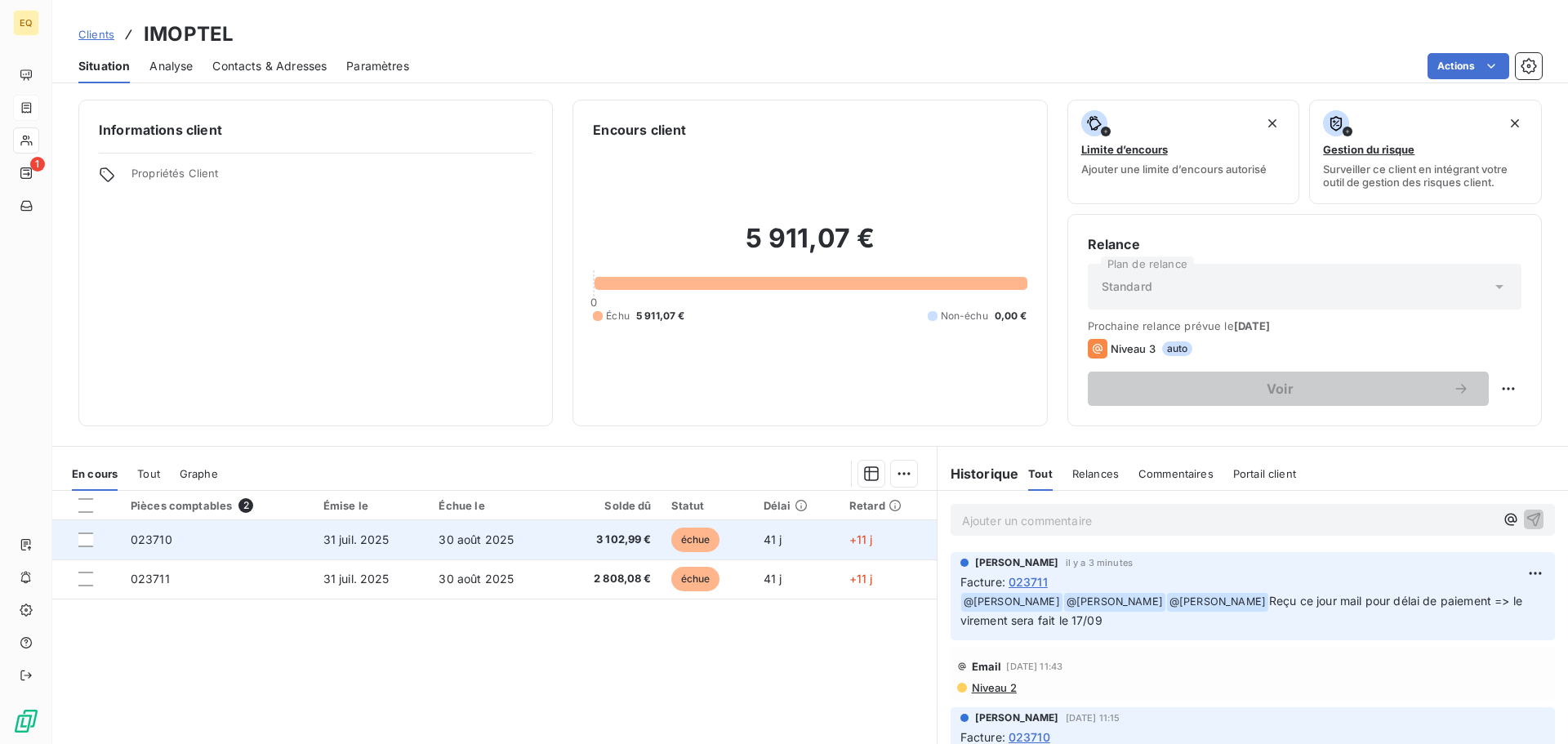
click at [339, 537] on span "31 juil. 2025" at bounding box center [356, 539] width 66 height 14
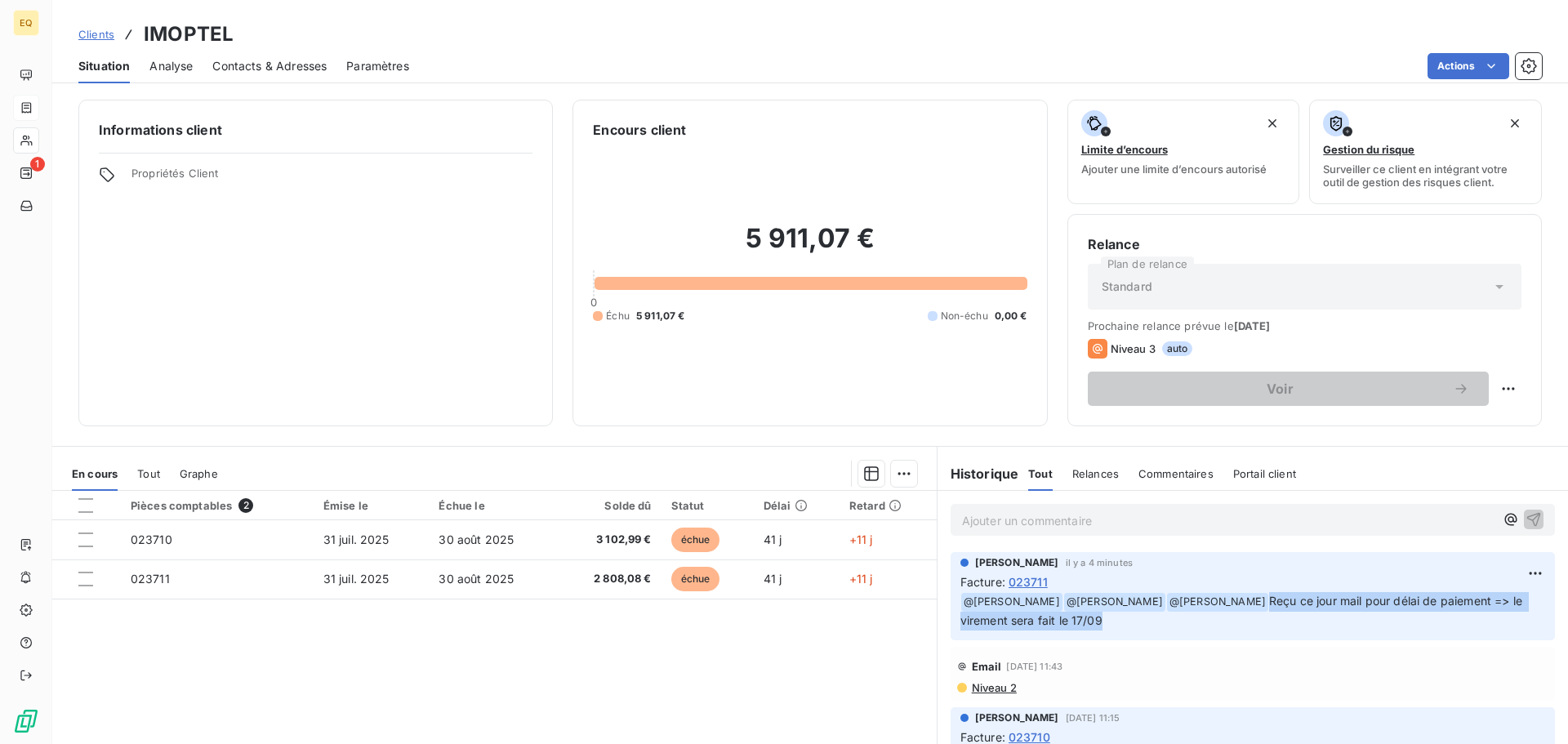
drag, startPoint x: 1265, startPoint y: 601, endPoint x: 1510, endPoint y: 624, distance: 246.1
click at [1510, 624] on p "﻿ @ [PERSON_NAME] ﻿ @ [PERSON_NAME] ﻿ @ [PERSON_NAME] Reçu ce jour mail pour dé…" at bounding box center [1253, 611] width 585 height 39
copy span "Reçu ce jour mail pour délai de paiement => le virement sera fait le 17/09"
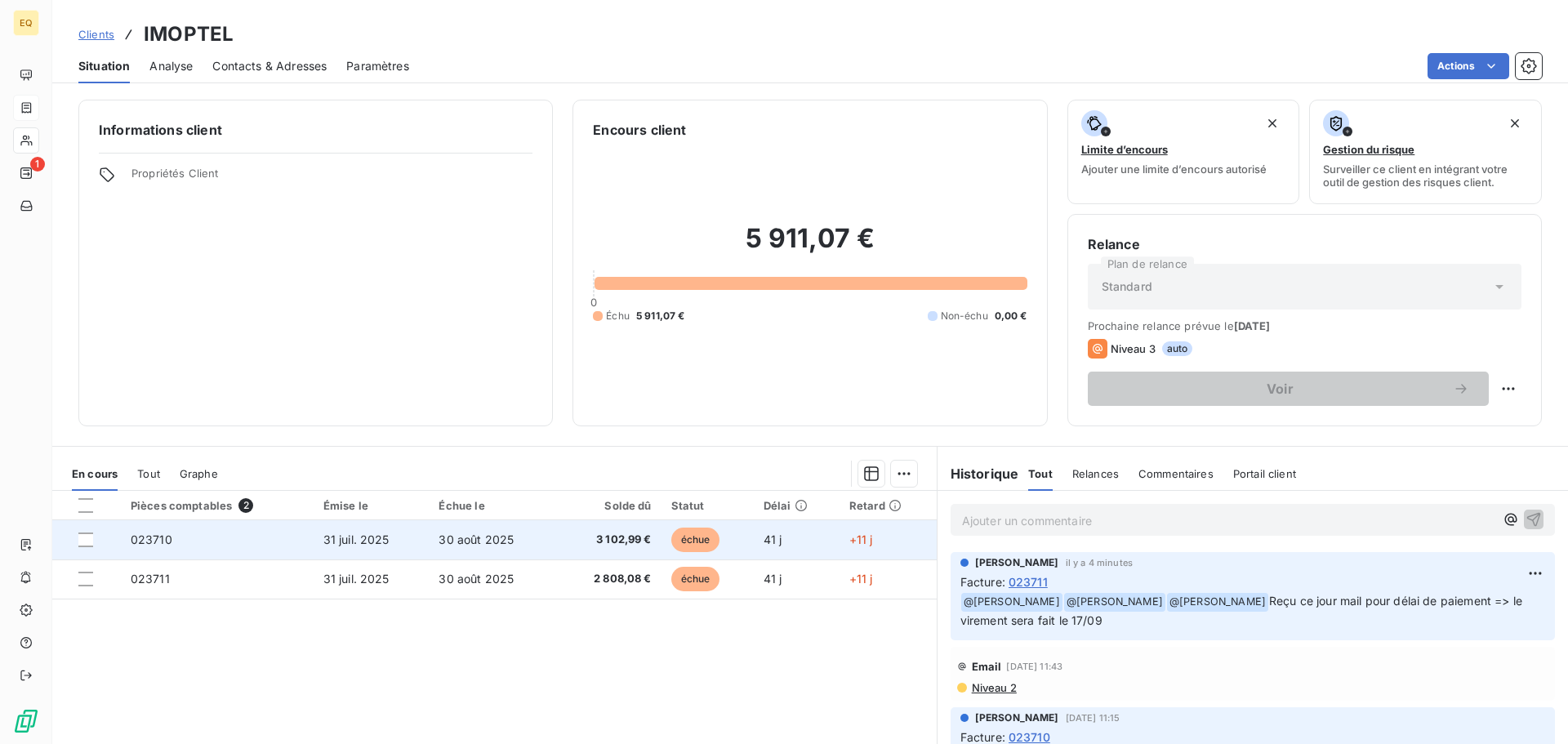
click at [356, 536] on span "31 juil. 2025" at bounding box center [356, 539] width 66 height 14
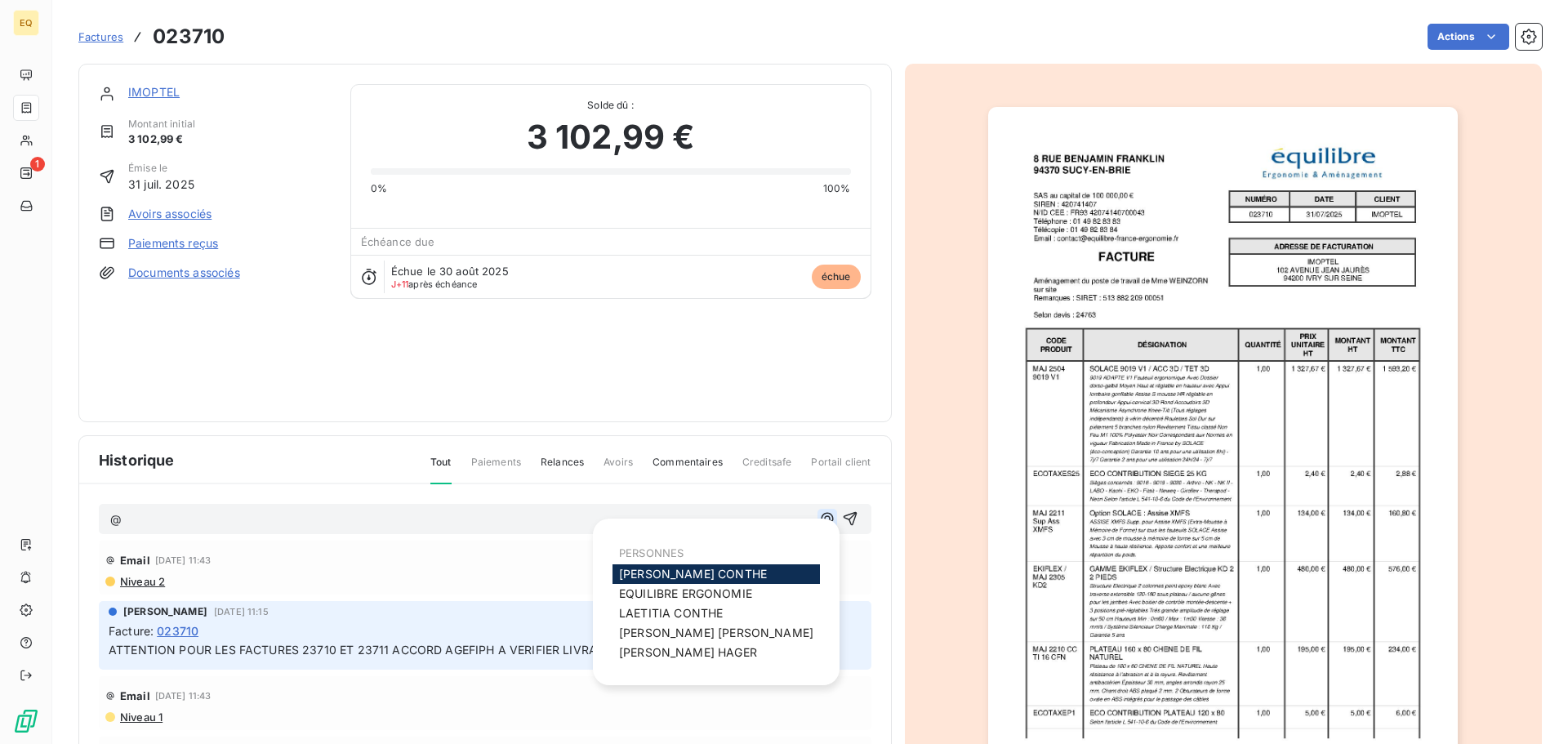
click at [819, 519] on icon "button" at bounding box center [827, 518] width 16 height 16
click at [665, 569] on span "[PERSON_NAME]" at bounding box center [693, 573] width 148 height 14
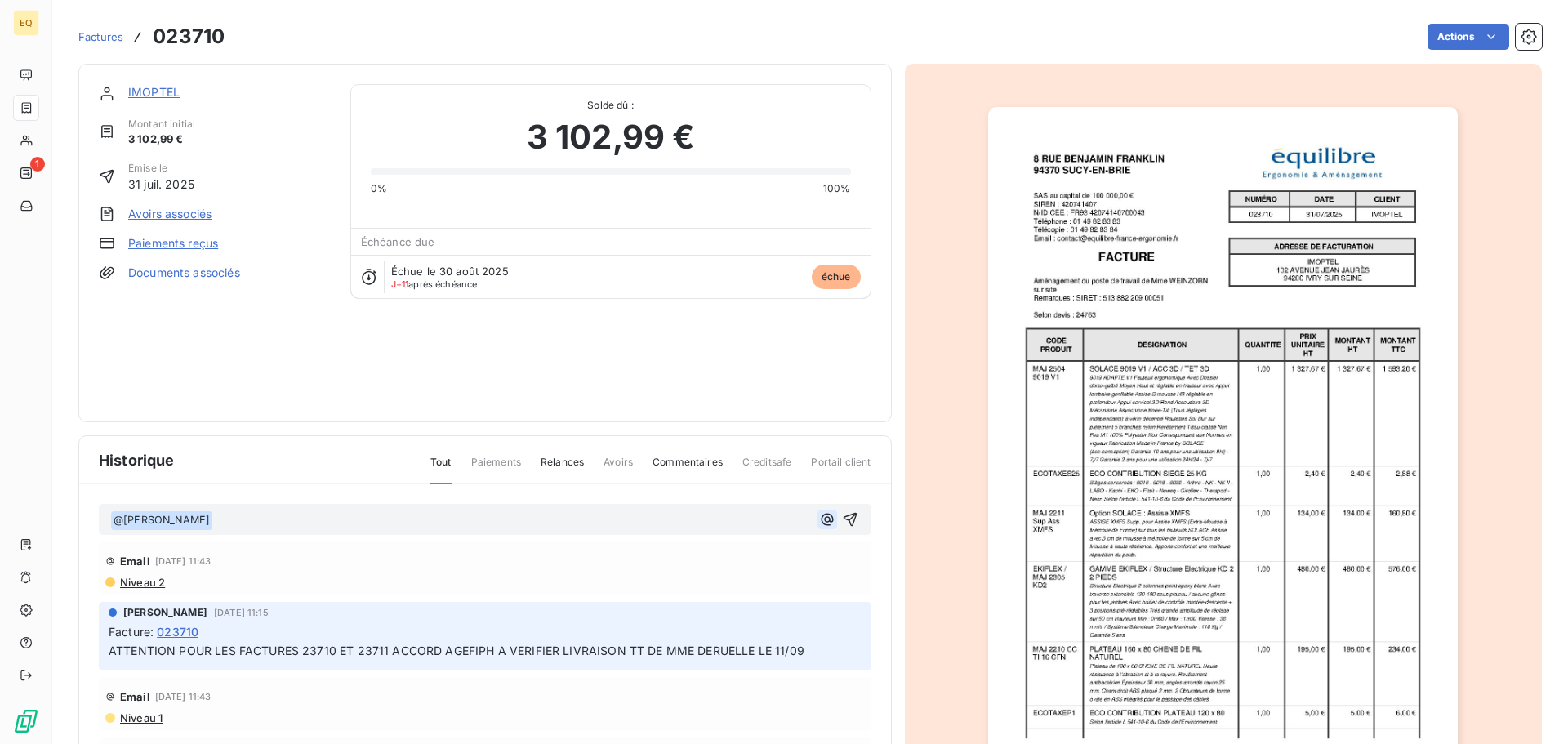
click at [820, 517] on icon "button" at bounding box center [826, 519] width 12 height 12
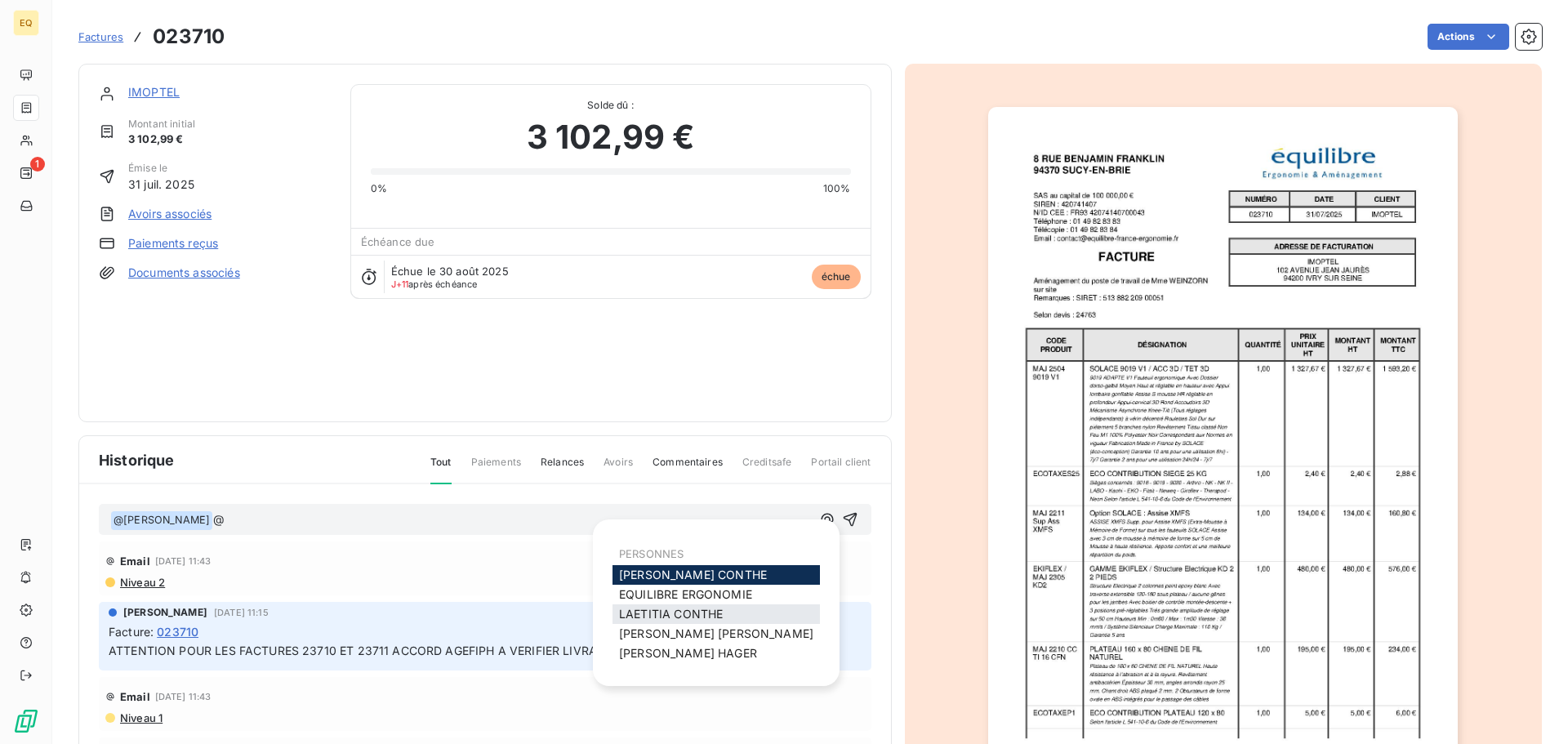
click at [648, 609] on span "[PERSON_NAME]" at bounding box center [671, 614] width 104 height 14
drag, startPoint x: 808, startPoint y: 522, endPoint x: 753, endPoint y: 562, distance: 68.0
click at [819, 522] on icon "button" at bounding box center [827, 519] width 16 height 16
drag, startPoint x: 666, startPoint y: 655, endPoint x: 470, endPoint y: 588, distance: 207.1
click at [663, 655] on span "[PERSON_NAME]" at bounding box center [688, 653] width 138 height 14
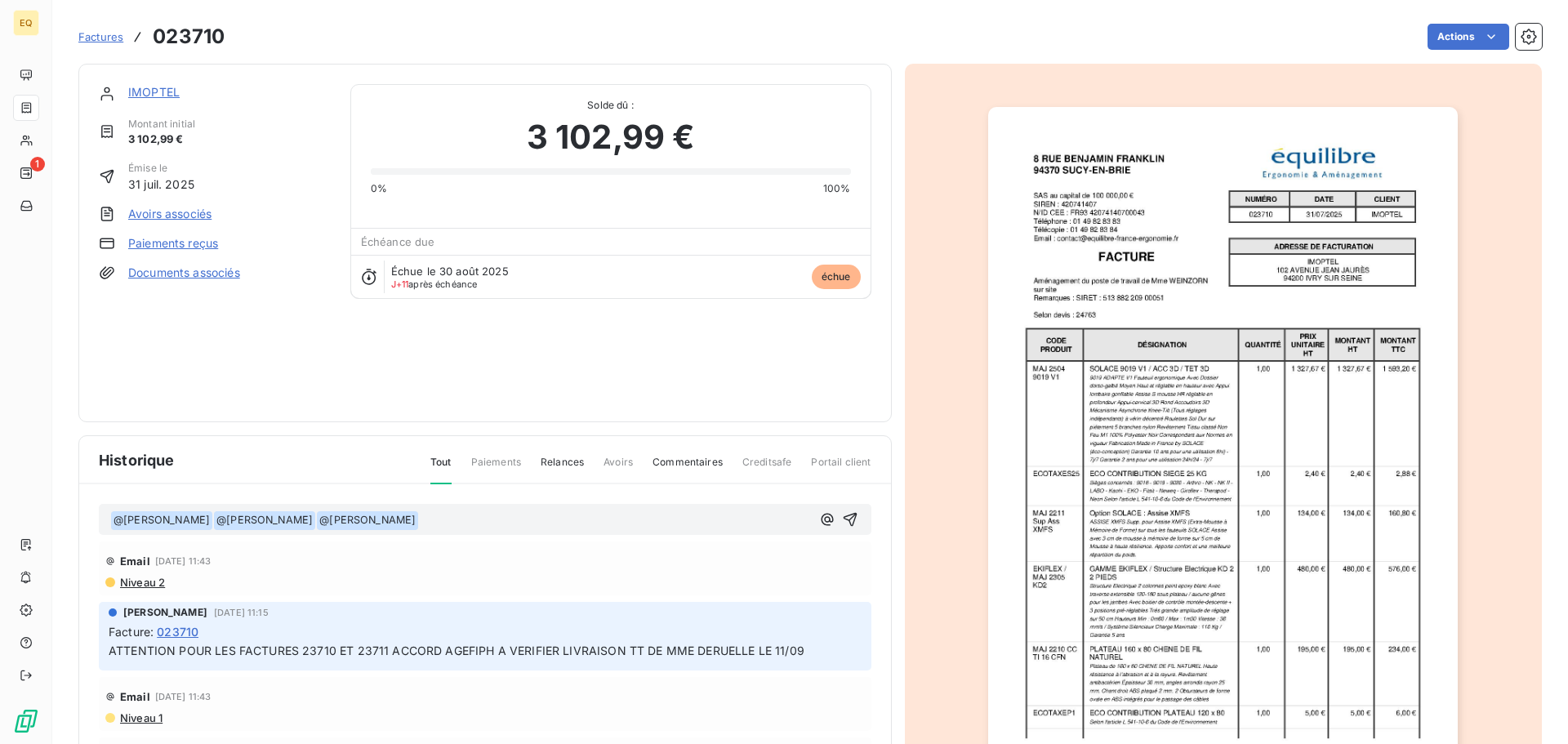
click at [436, 522] on p "﻿ @ [PERSON_NAME] ﻿ ﻿ @ [PERSON_NAME] ﻿ ﻿ @ [PERSON_NAME] ﻿ ﻿" at bounding box center [460, 520] width 701 height 20
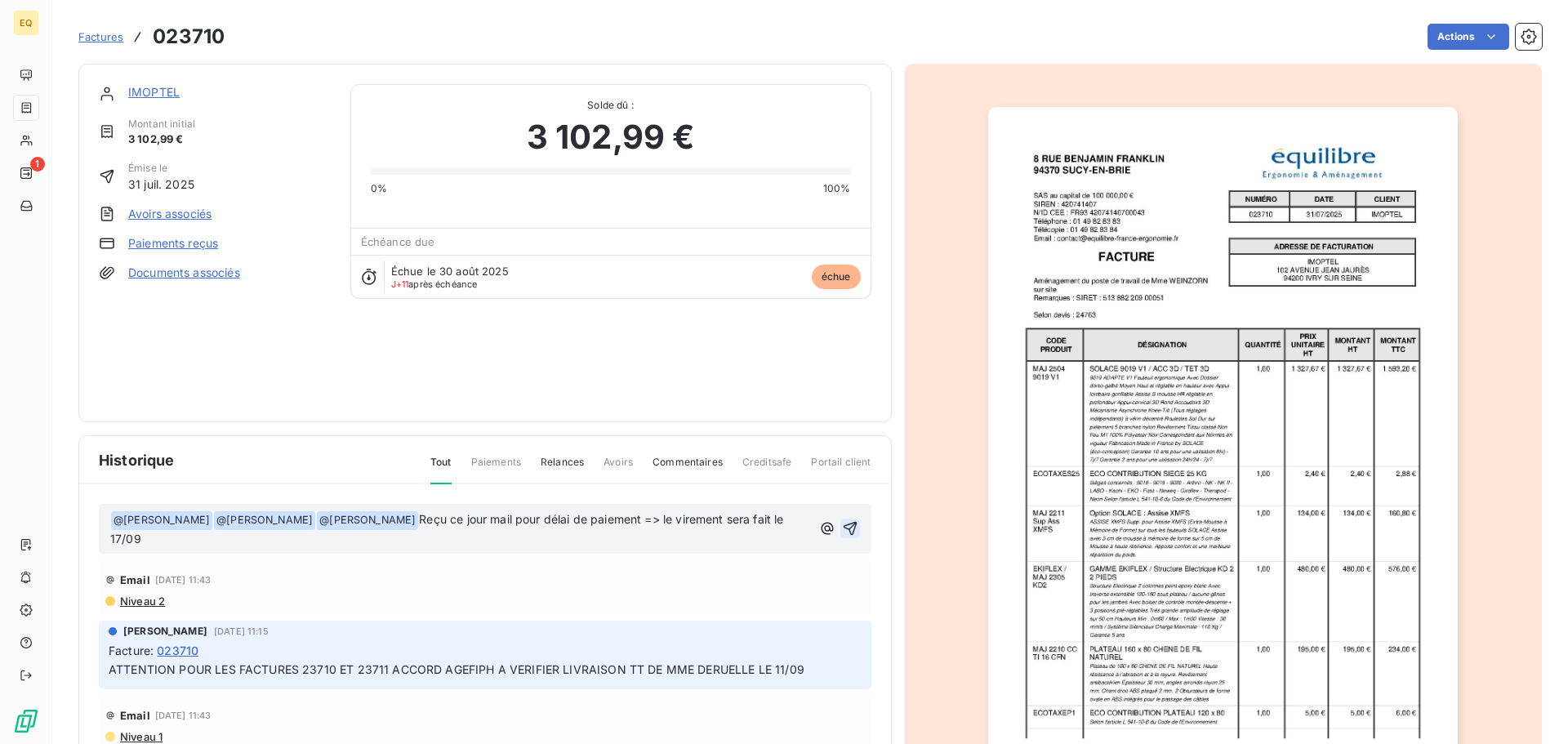
click at [842, 524] on icon "button" at bounding box center [850, 528] width 16 height 16
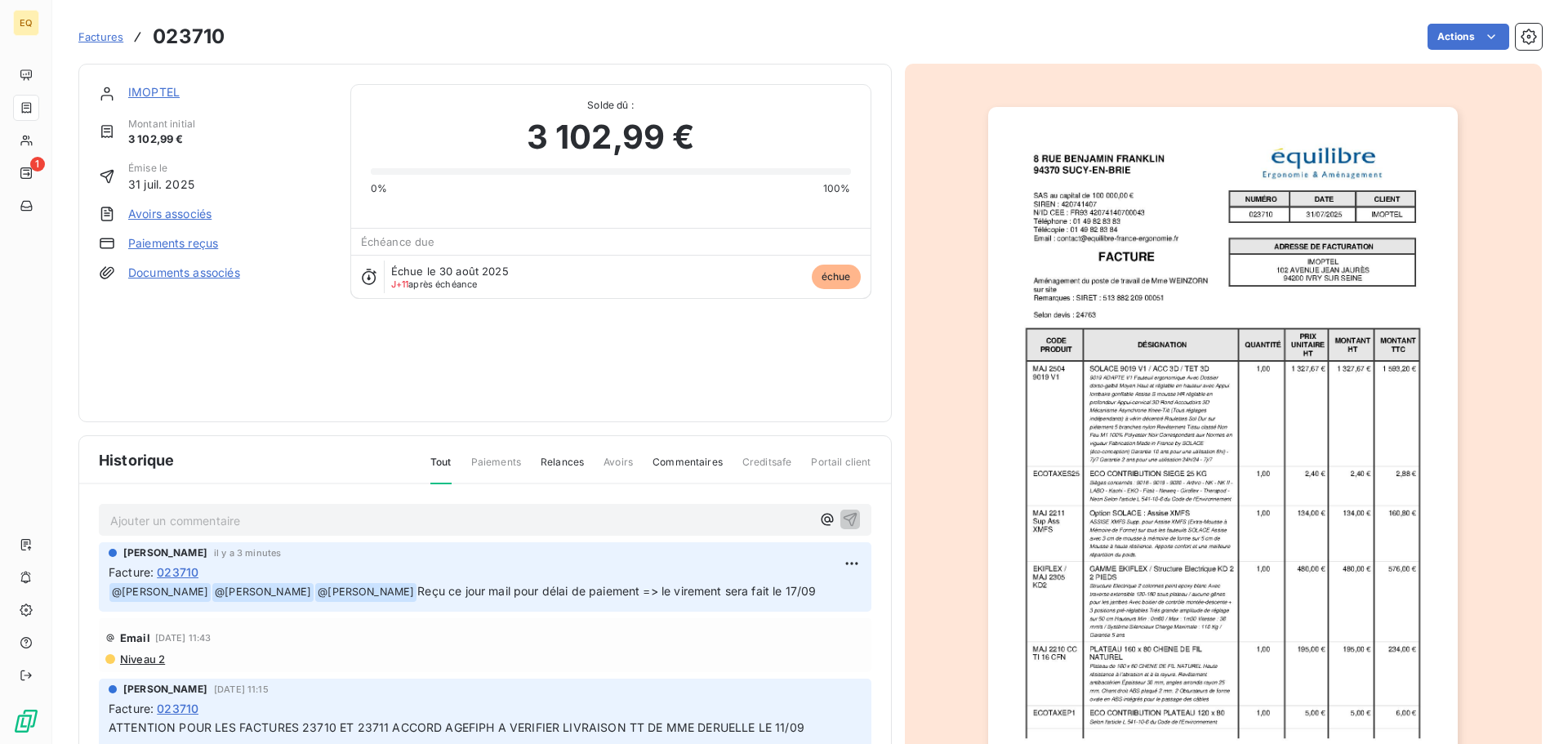
click at [176, 274] on link "Documents associés" at bounding box center [184, 273] width 112 height 16
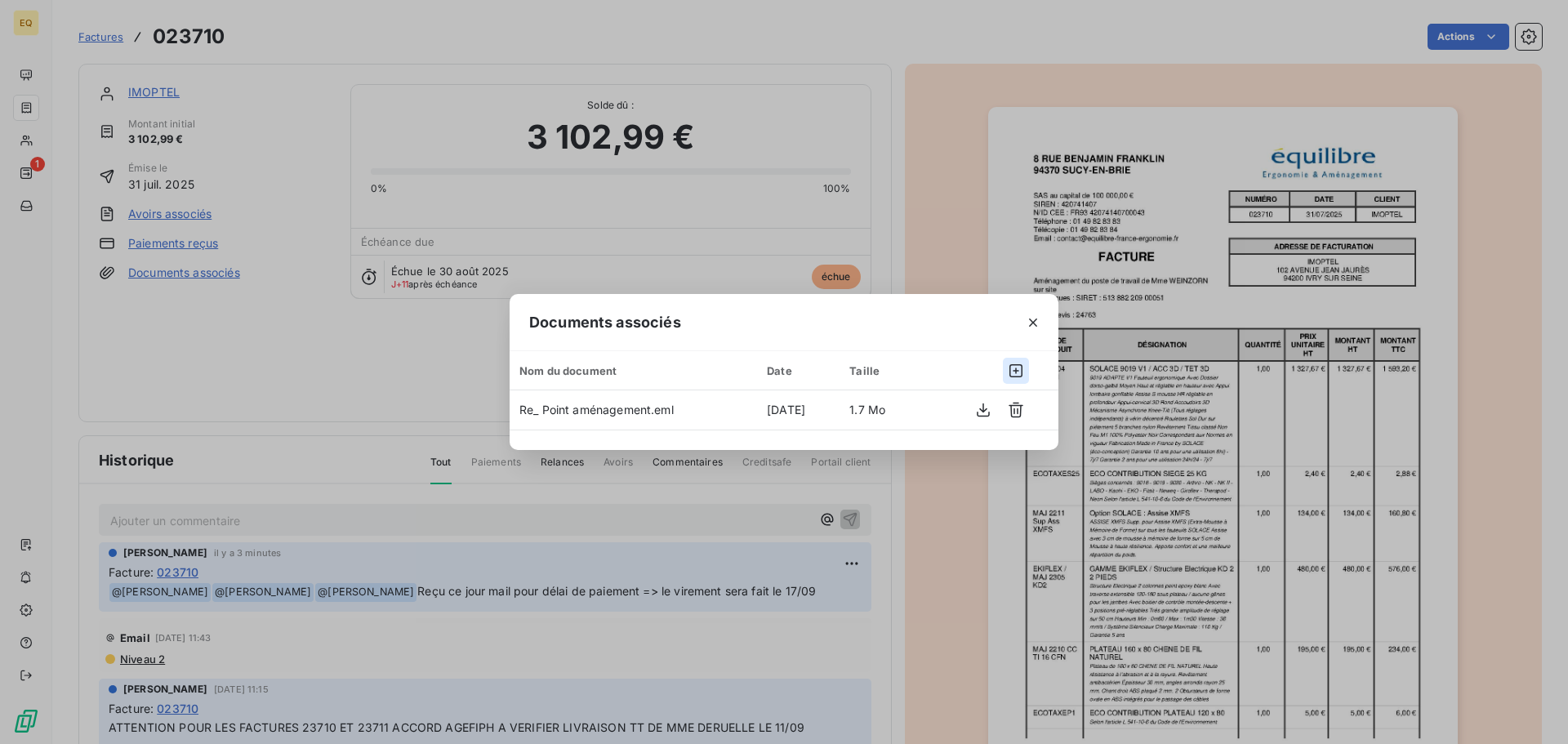
click at [1009, 370] on icon "button" at bounding box center [1015, 371] width 16 height 16
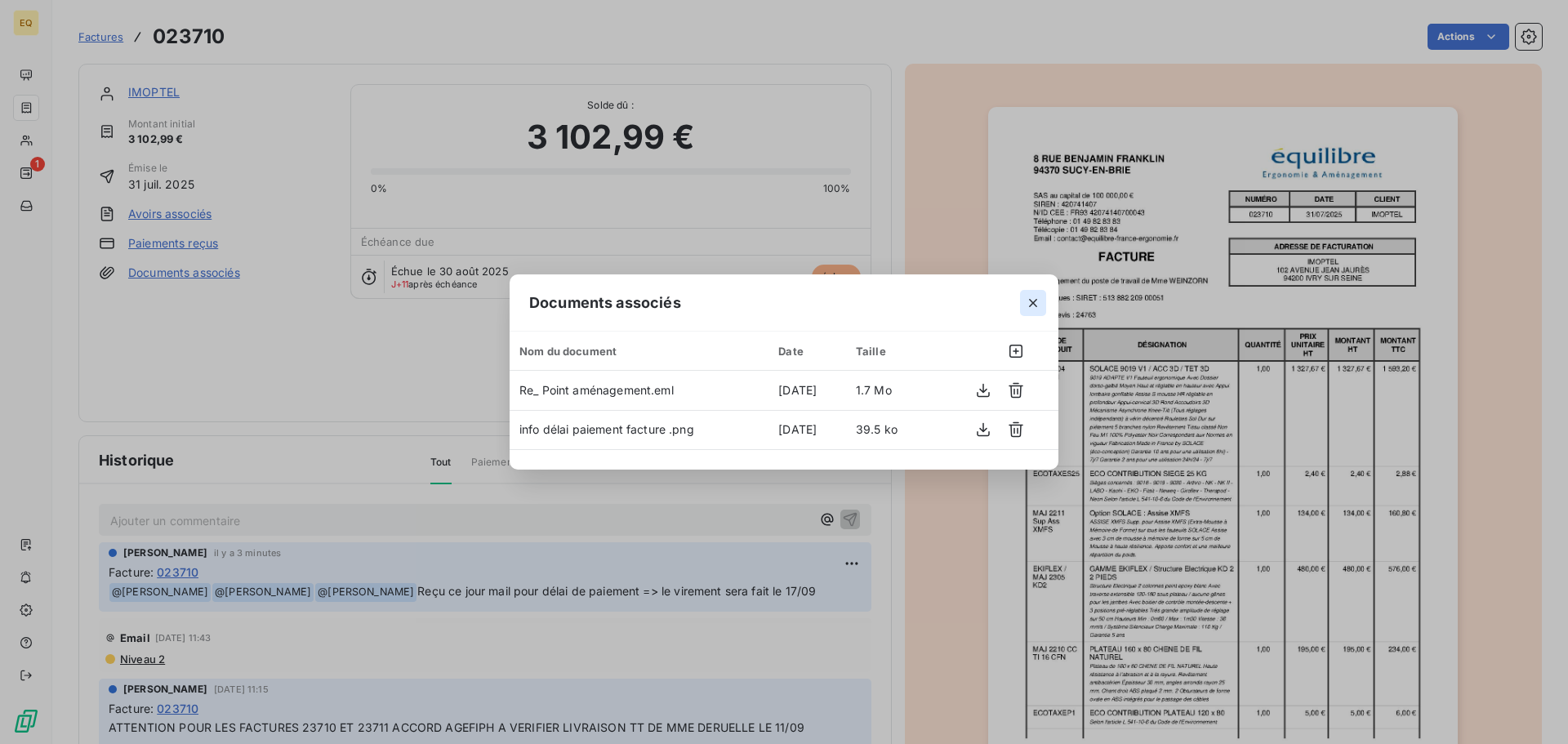
click at [1030, 302] on icon "button" at bounding box center [1032, 303] width 16 height 16
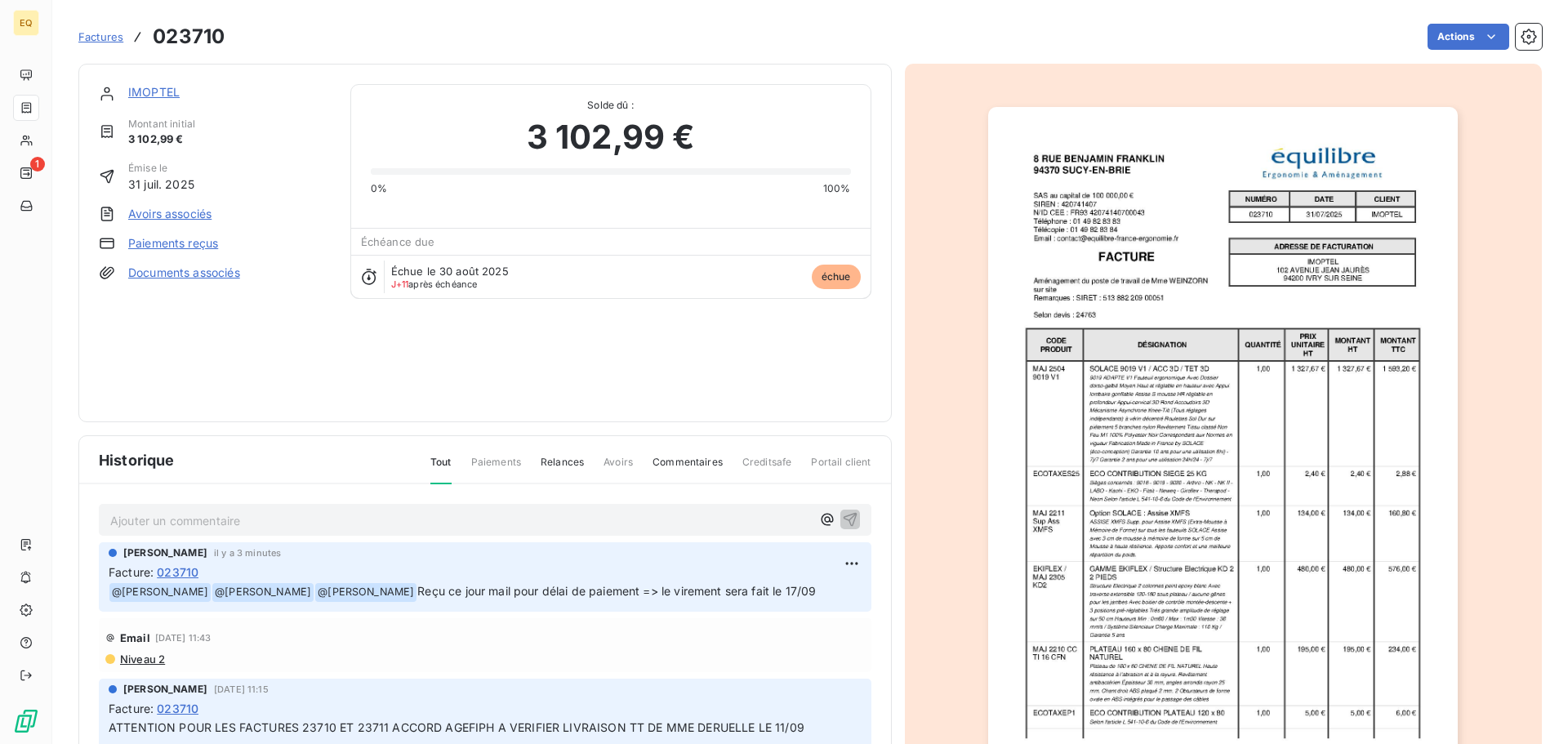
click at [165, 91] on link "IMOPTEL" at bounding box center [154, 91] width 52 height 14
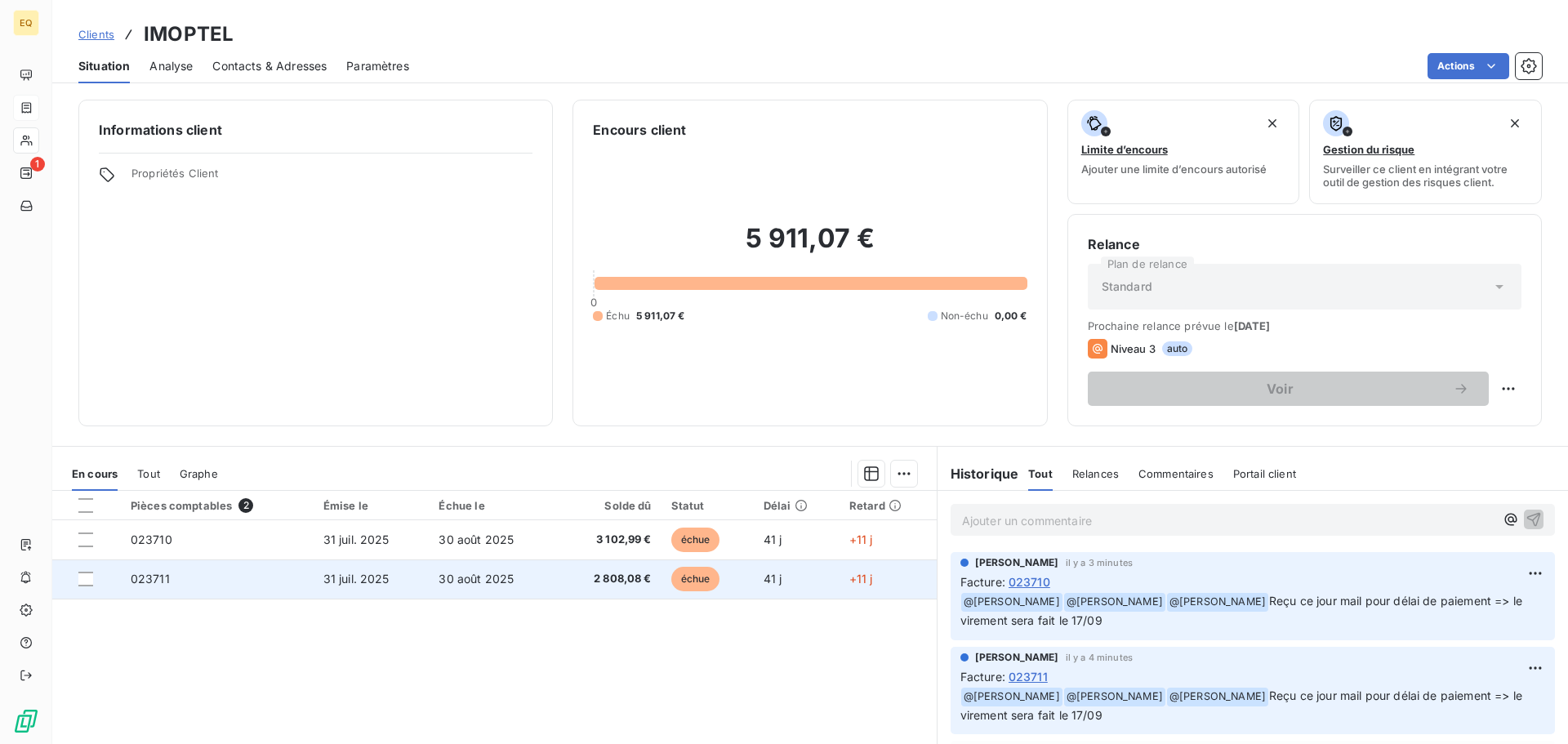
click at [477, 574] on span "30 août 2025" at bounding box center [476, 578] width 75 height 14
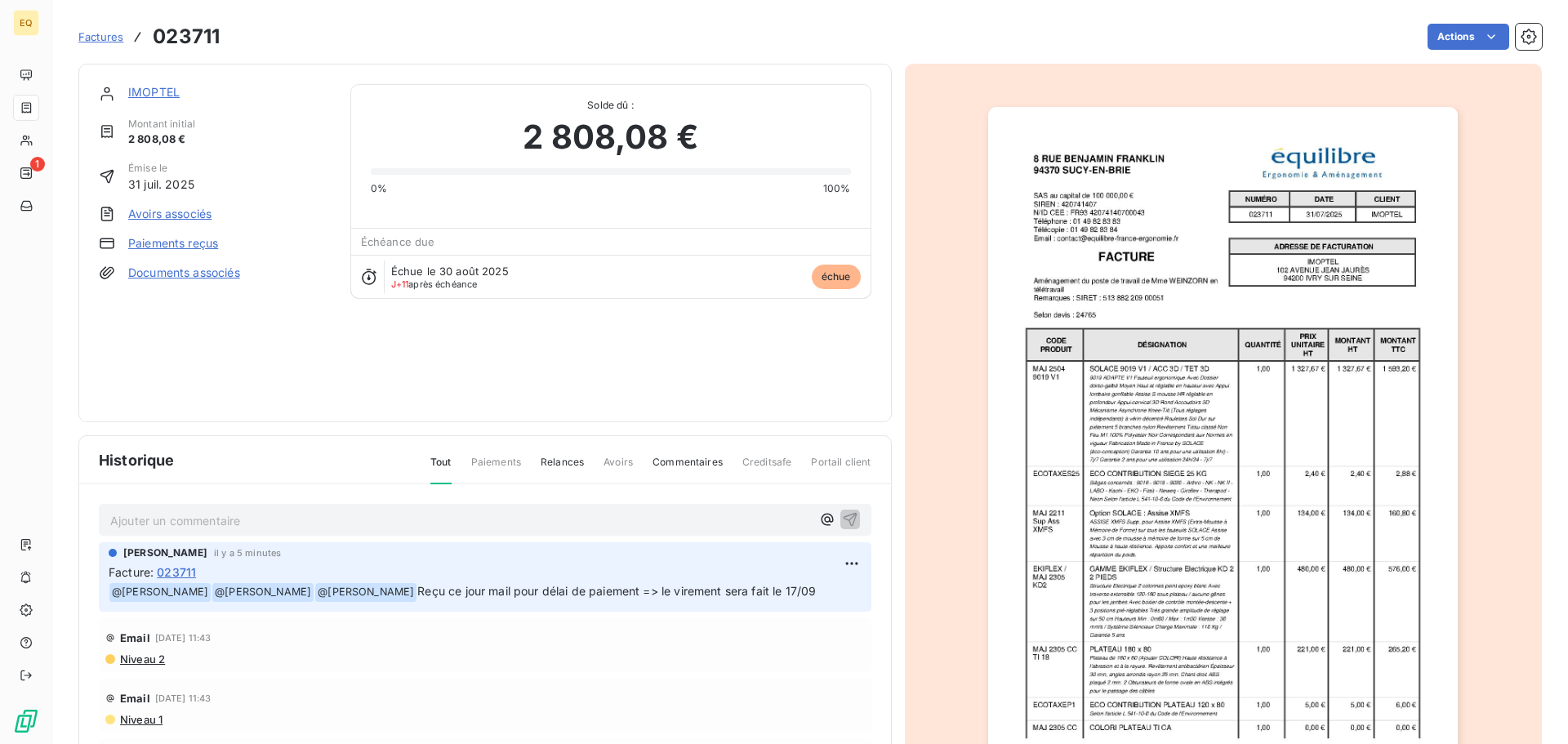
click at [163, 89] on link "IMOPTEL" at bounding box center [154, 91] width 52 height 14
